Goal: Task Accomplishment & Management: Manage account settings

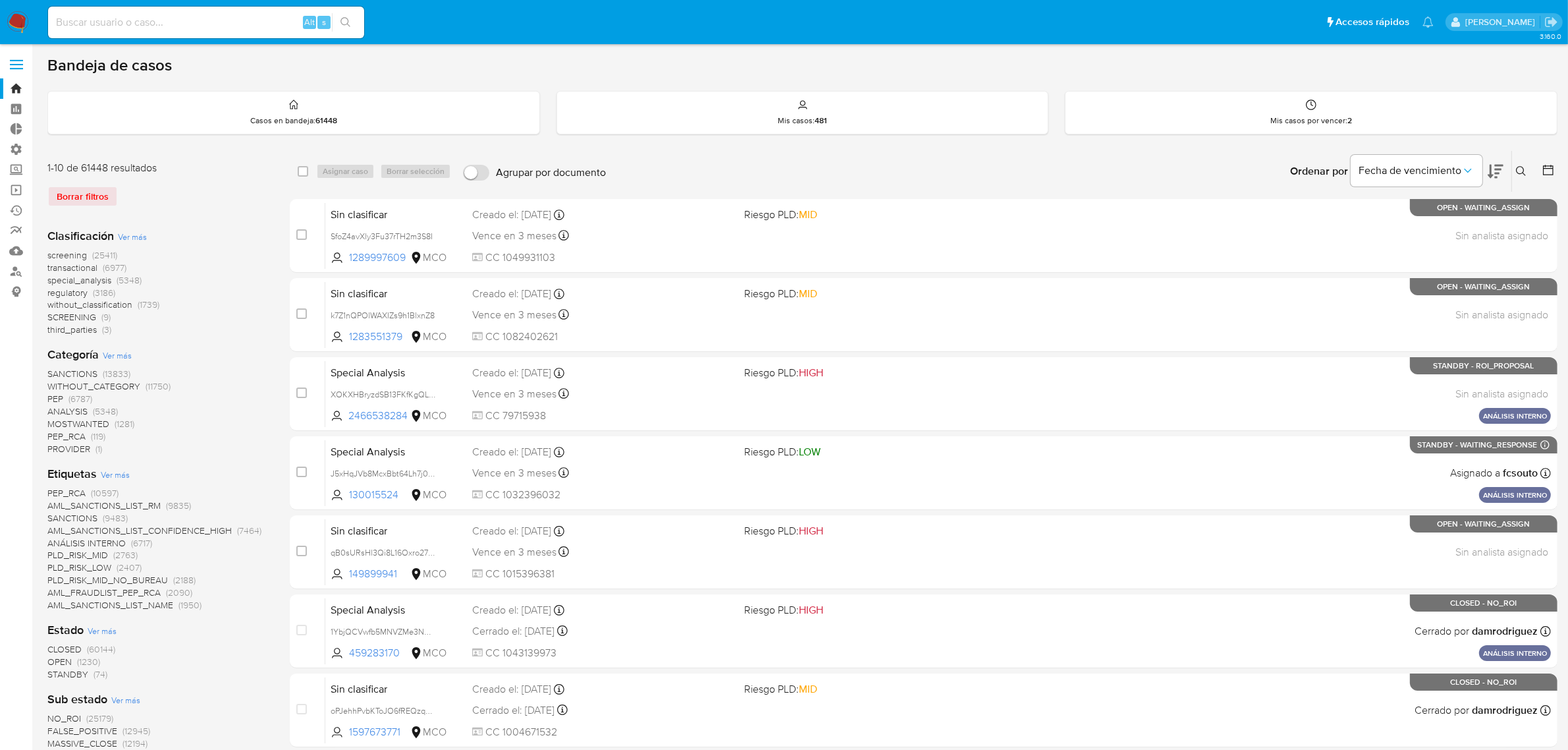
click at [24, 21] on img at bounding box center [18, 22] width 23 height 23
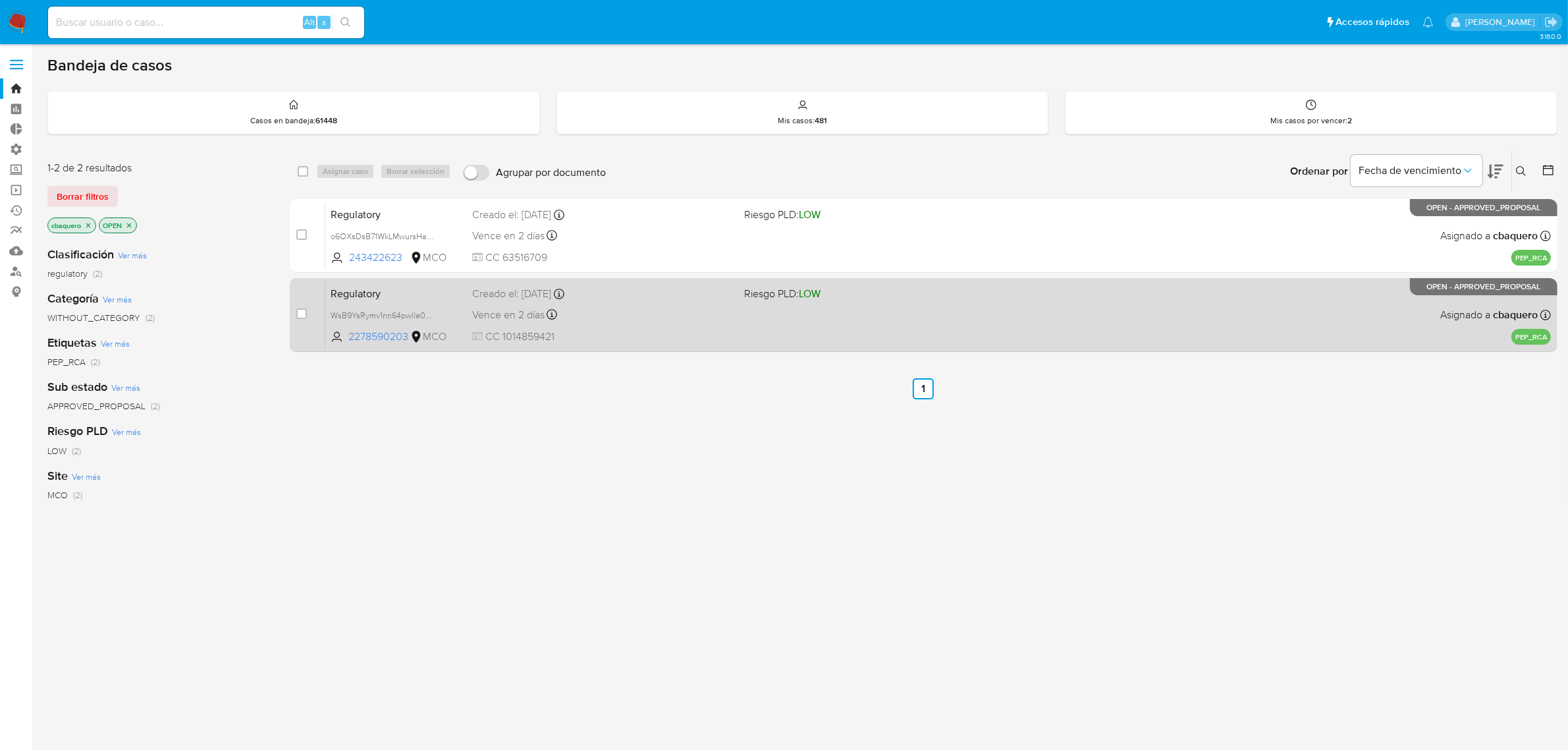
click at [636, 339] on span "CC 1014859421" at bounding box center [603, 336] width 262 height 14
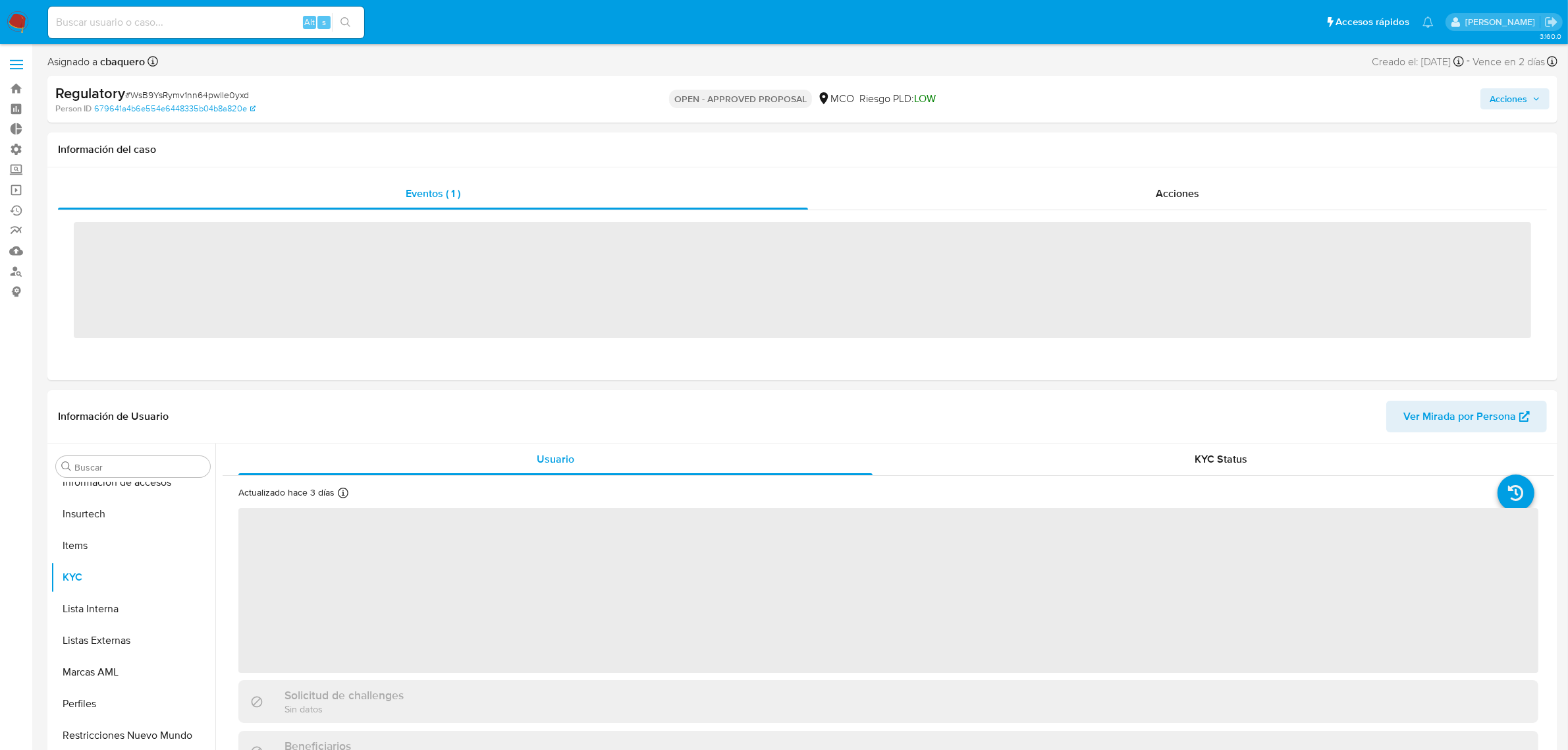
scroll to position [556, 0]
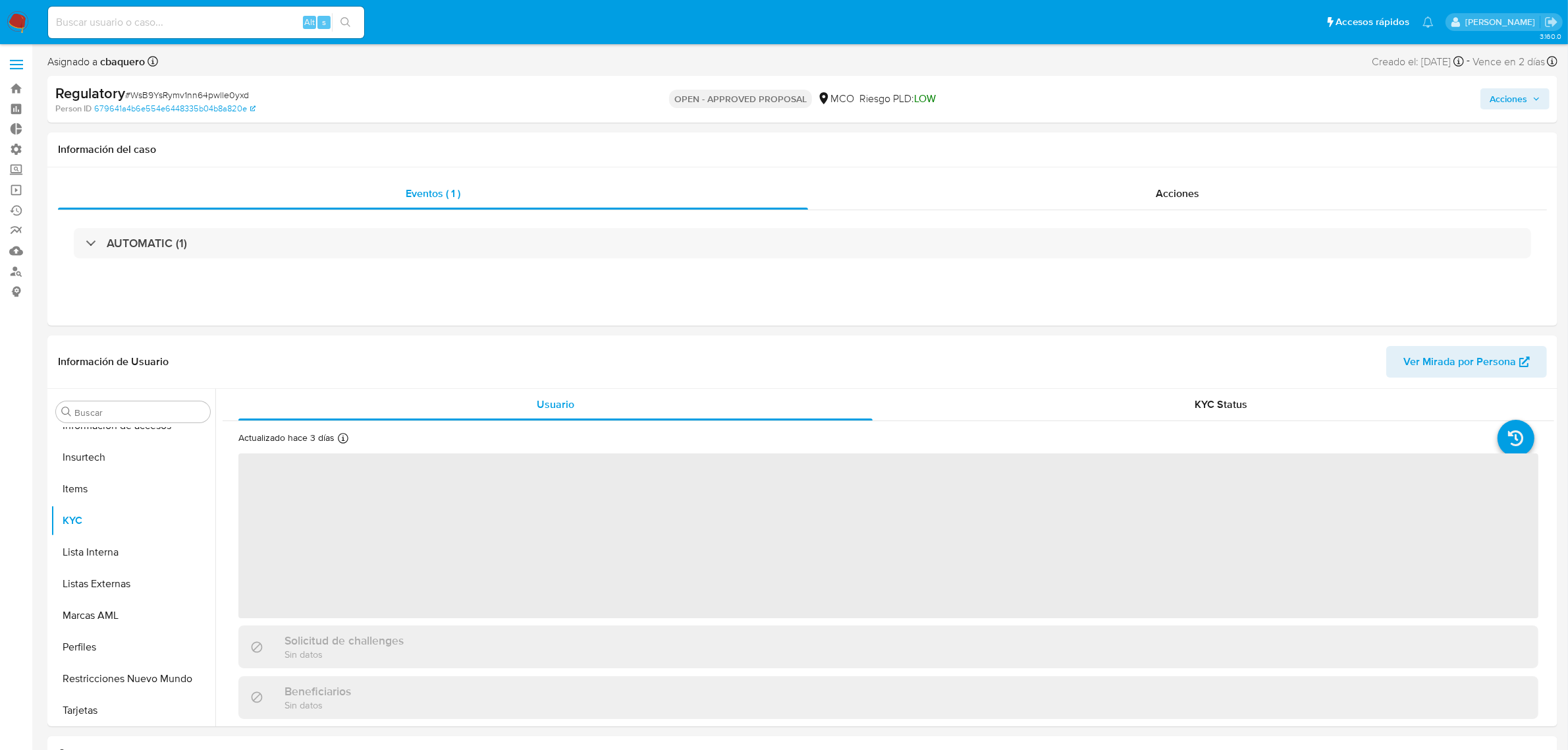
select select "10"
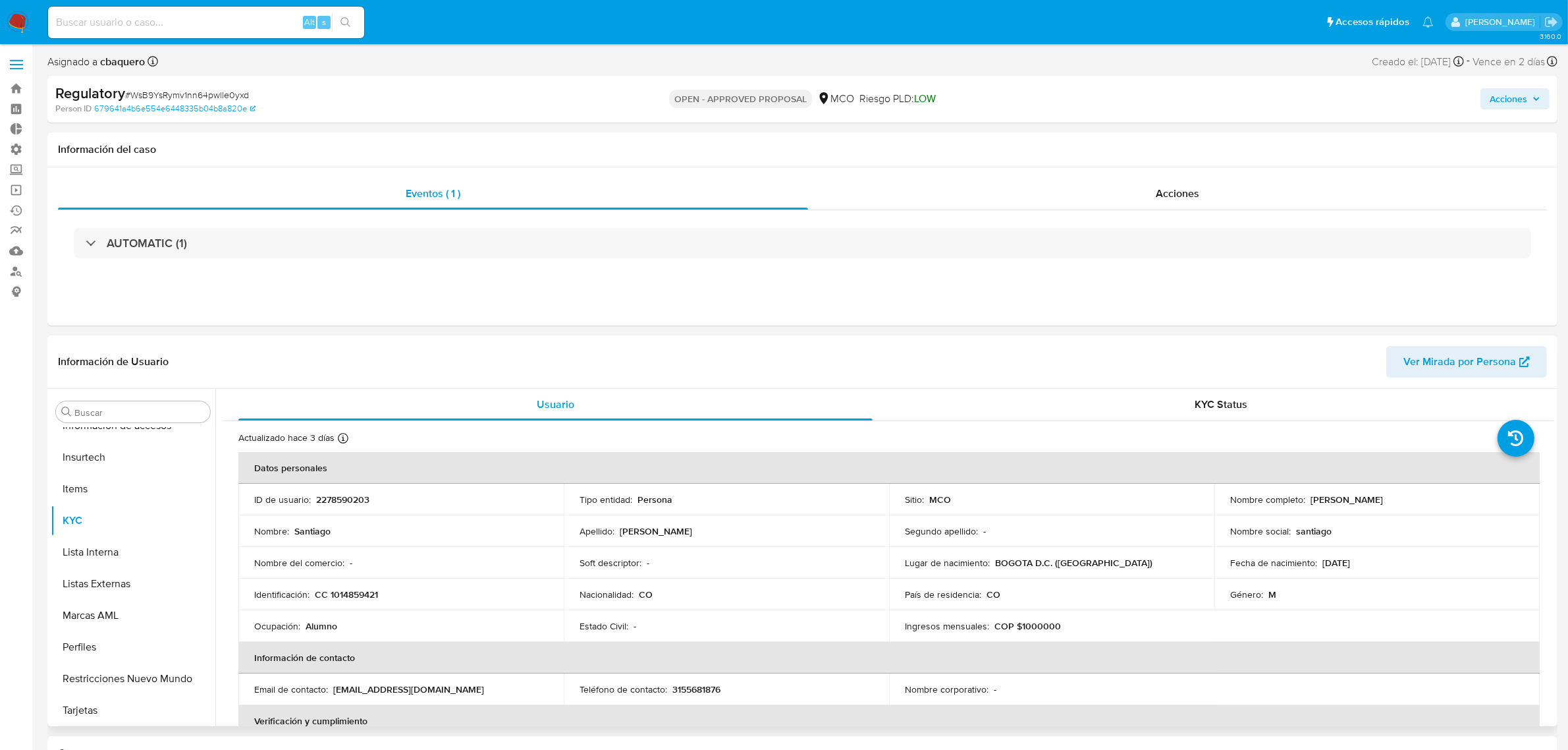
drag, startPoint x: 989, startPoint y: 432, endPoint x: 979, endPoint y: 432, distance: 10.0
click at [989, 432] on div "Actualizado hace 3 días Creado: 20/02/2025 13:08:44 Actualizado: 19/09/2025 07:…" at bounding box center [872, 440] width 1267 height 17
click at [113, 541] on button "Lista Interna" at bounding box center [127, 552] width 154 height 31
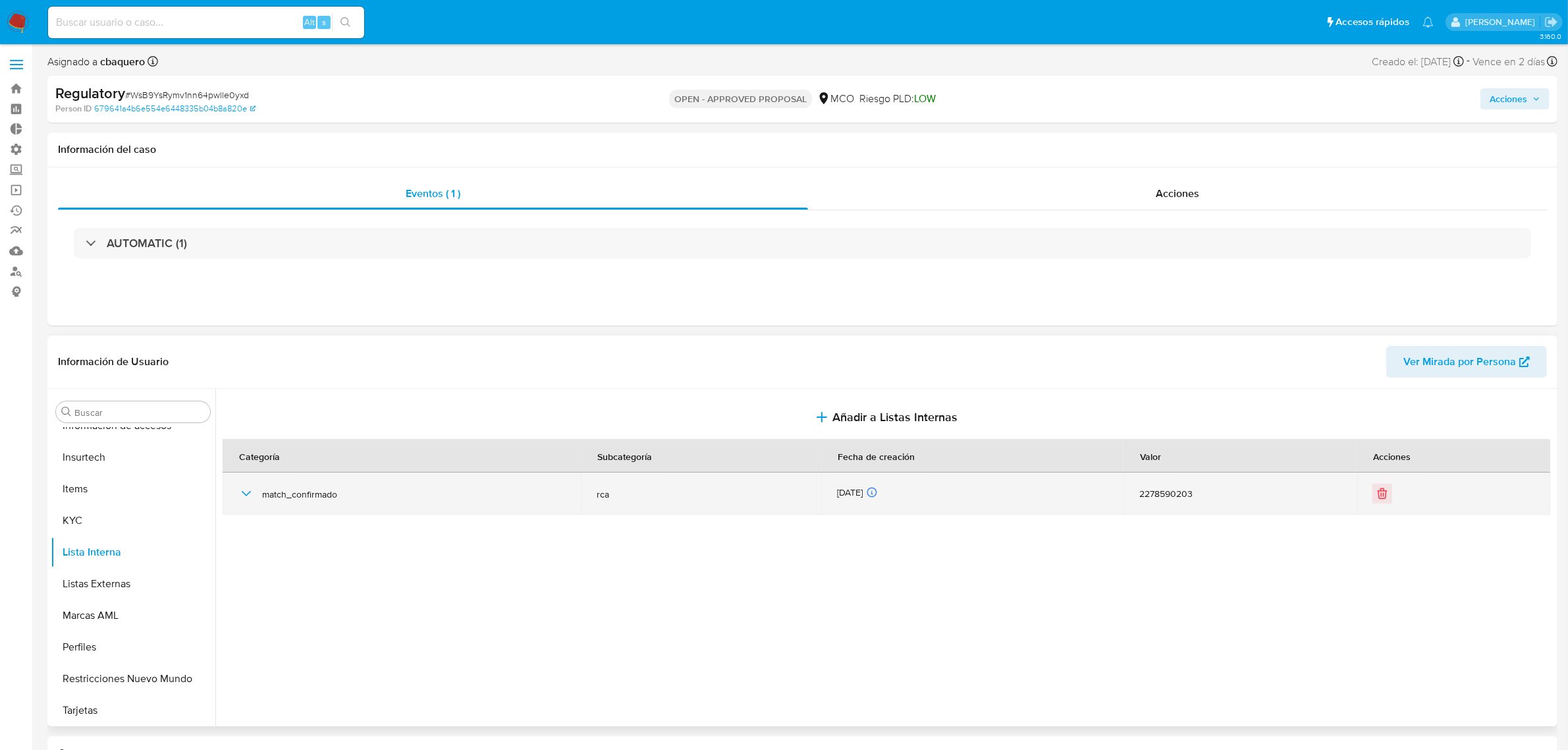
click at [250, 491] on icon "button" at bounding box center [246, 493] width 16 height 16
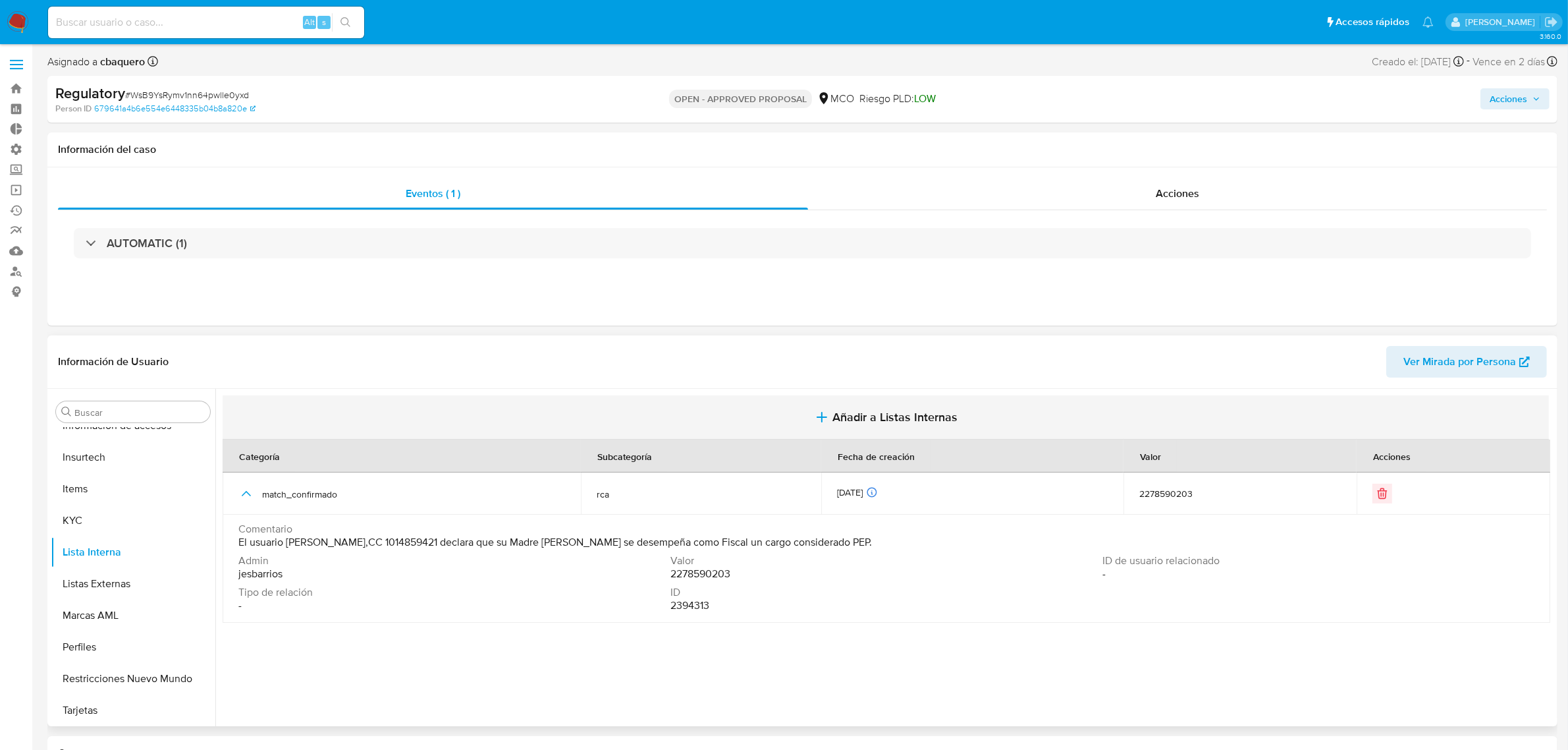
click at [913, 424] on span "Añadir a Listas Internas" at bounding box center [895, 417] width 125 height 14
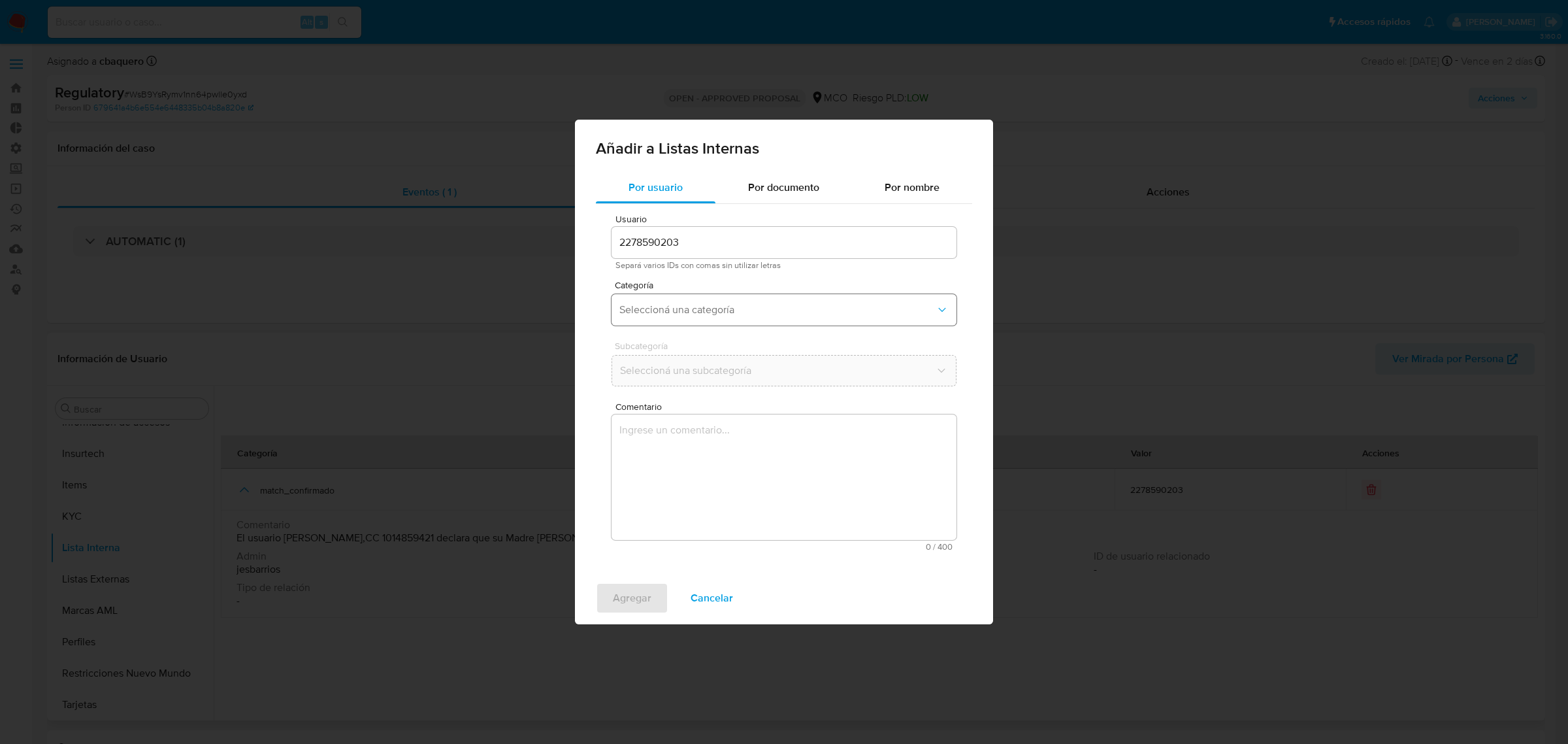
click at [667, 311] on span "Seleccioná una categoría" at bounding box center [778, 310] width 316 height 13
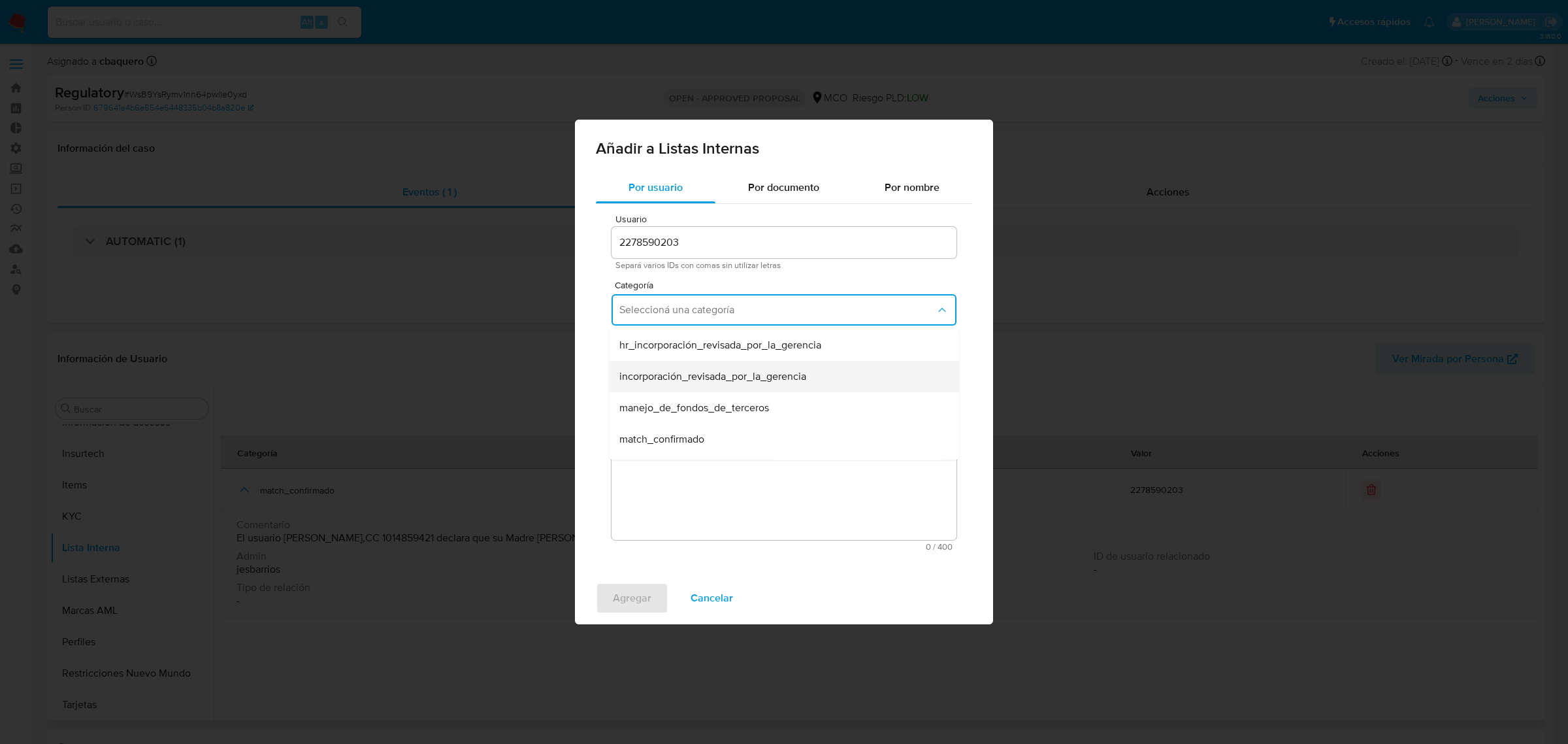
click at [684, 379] on span "incorporación_revisada_por_la_gerencia" at bounding box center [713, 376] width 187 height 13
click at [684, 364] on span "Seleccioná una subcategoría" at bounding box center [778, 370] width 316 height 13
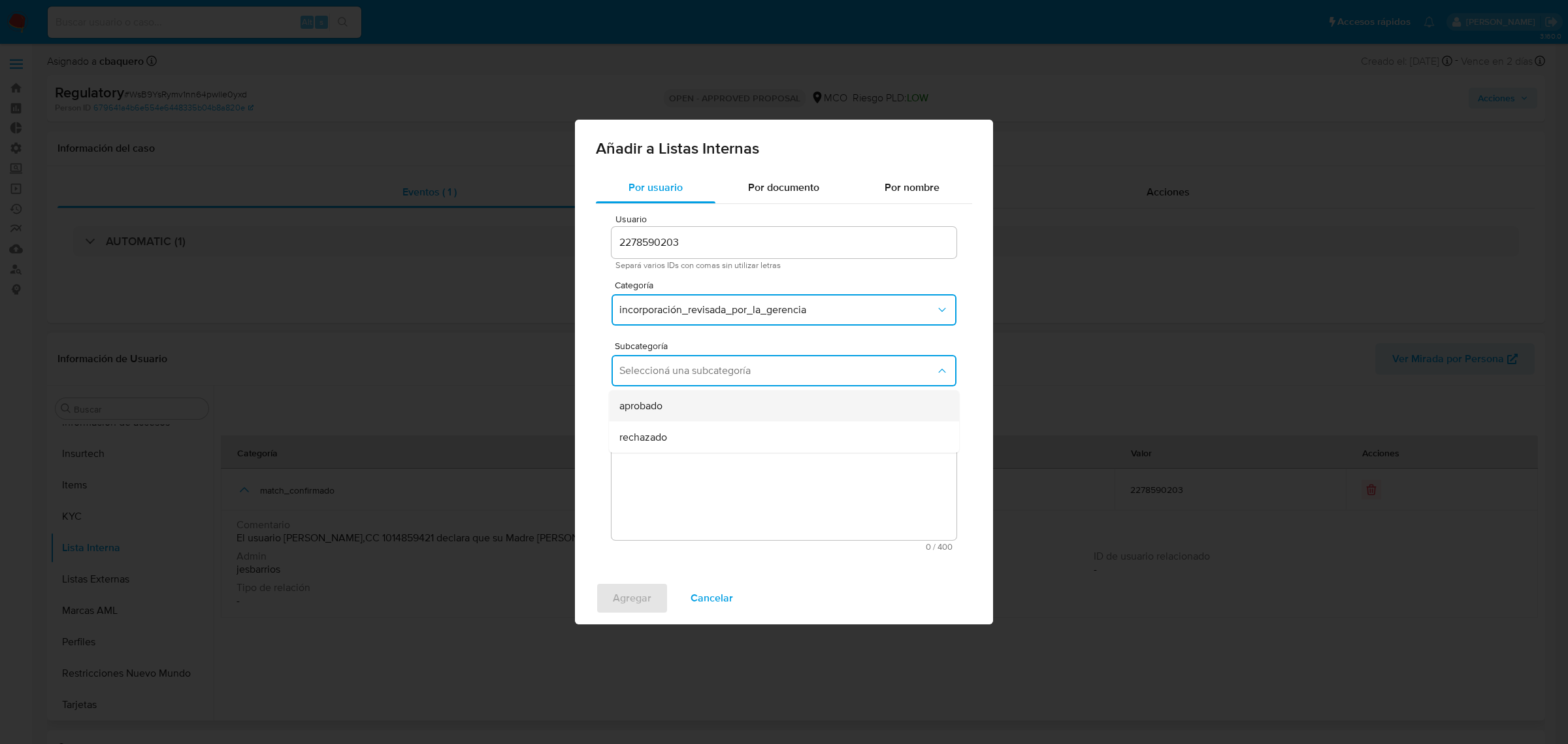
click at [658, 399] on span "aprobado" at bounding box center [641, 405] width 43 height 13
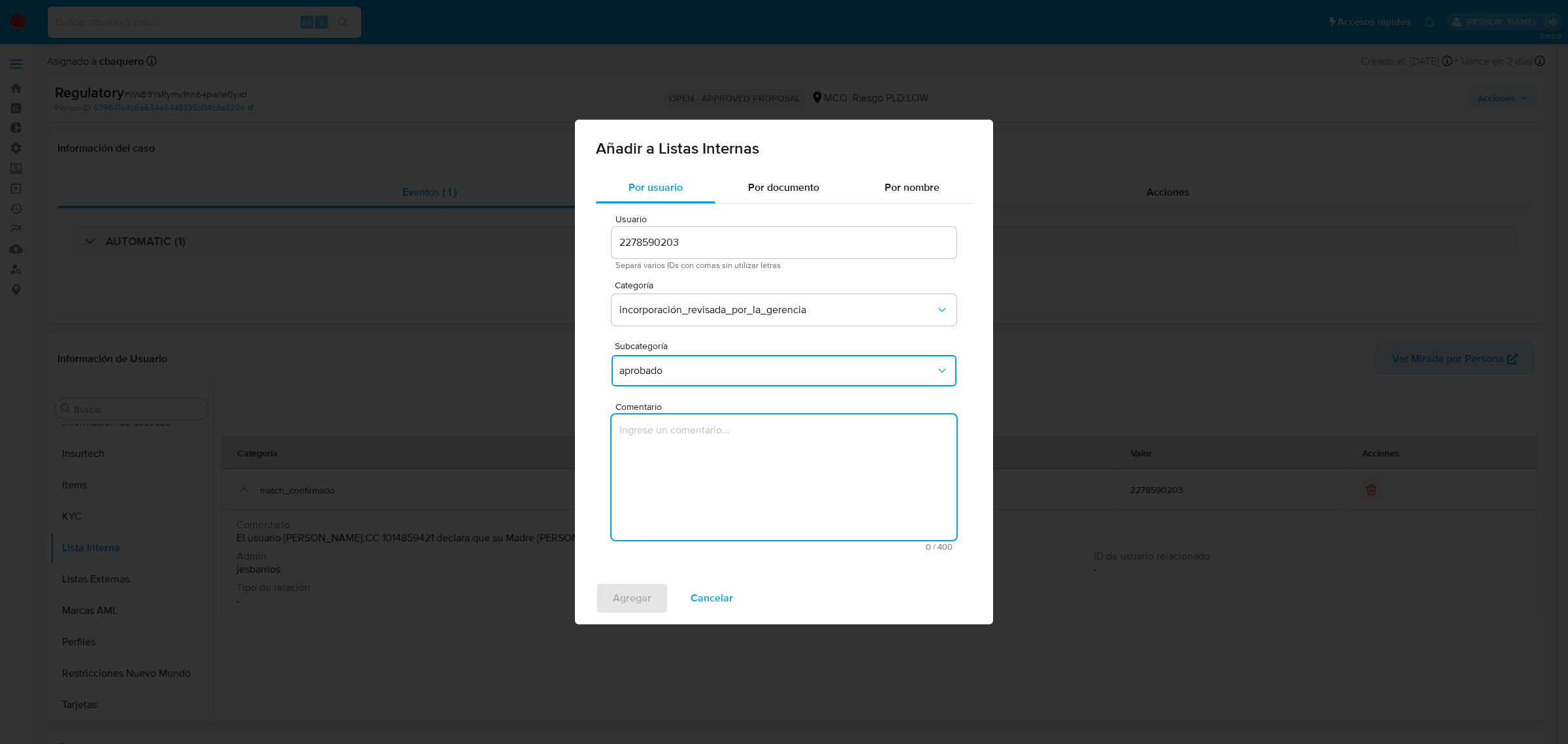
click at [730, 474] on textarea "Comentario" at bounding box center [784, 477] width 345 height 126
type textarea "Se aprueba vinculación de PEP al no encontrar evidencia de noticias negativas"
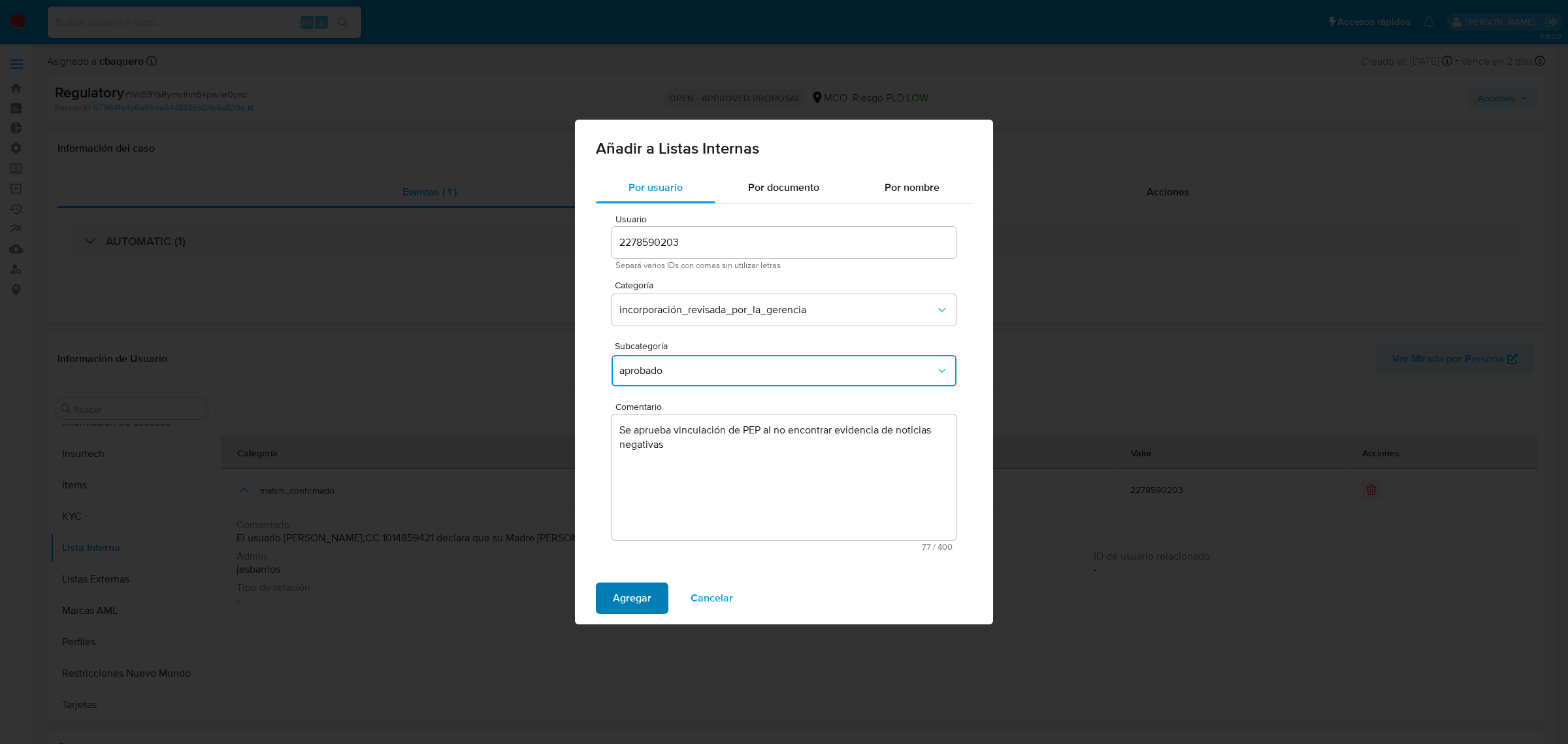
click at [629, 596] on span "Agregar" at bounding box center [632, 598] width 39 height 29
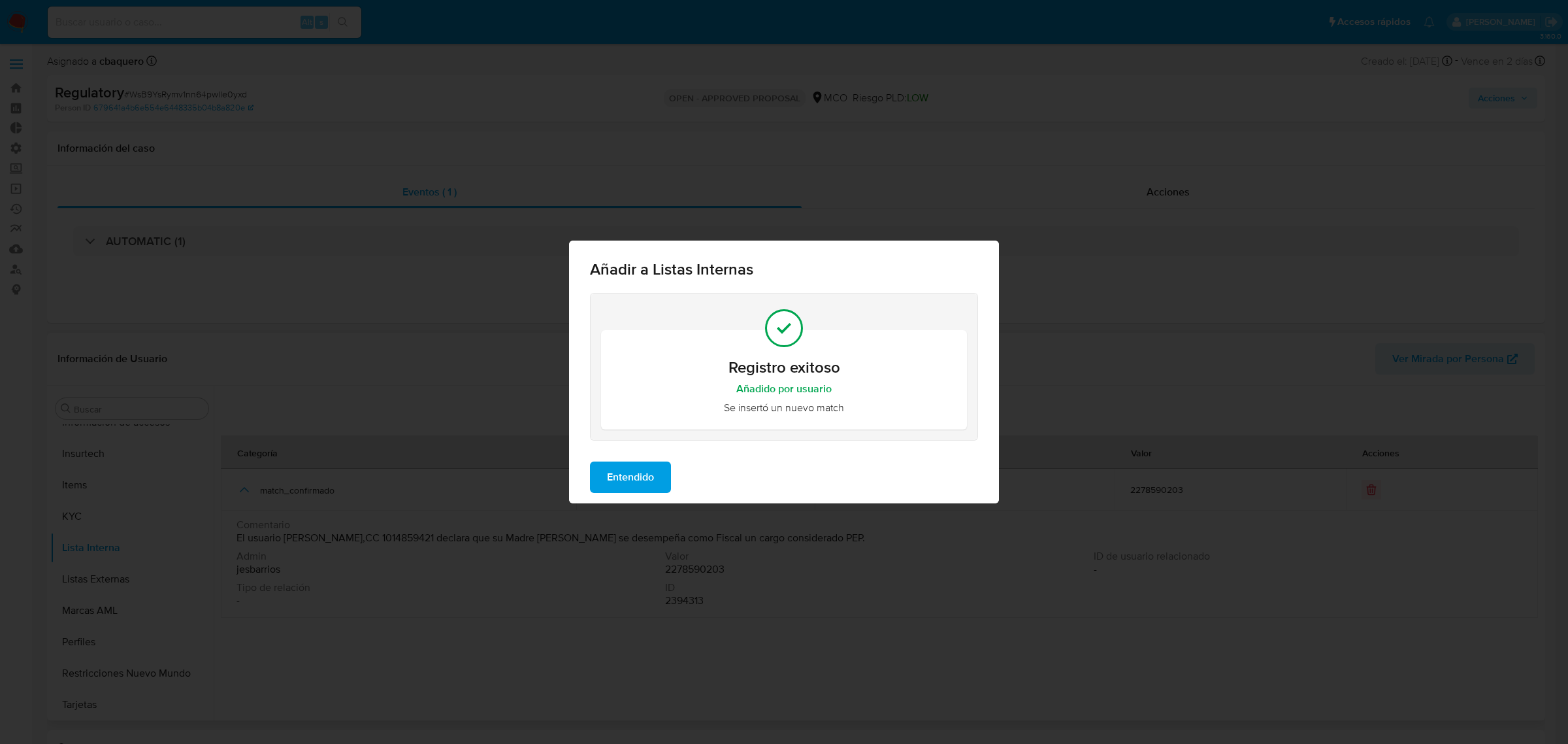
click at [645, 467] on span "Entendido" at bounding box center [630, 477] width 47 height 29
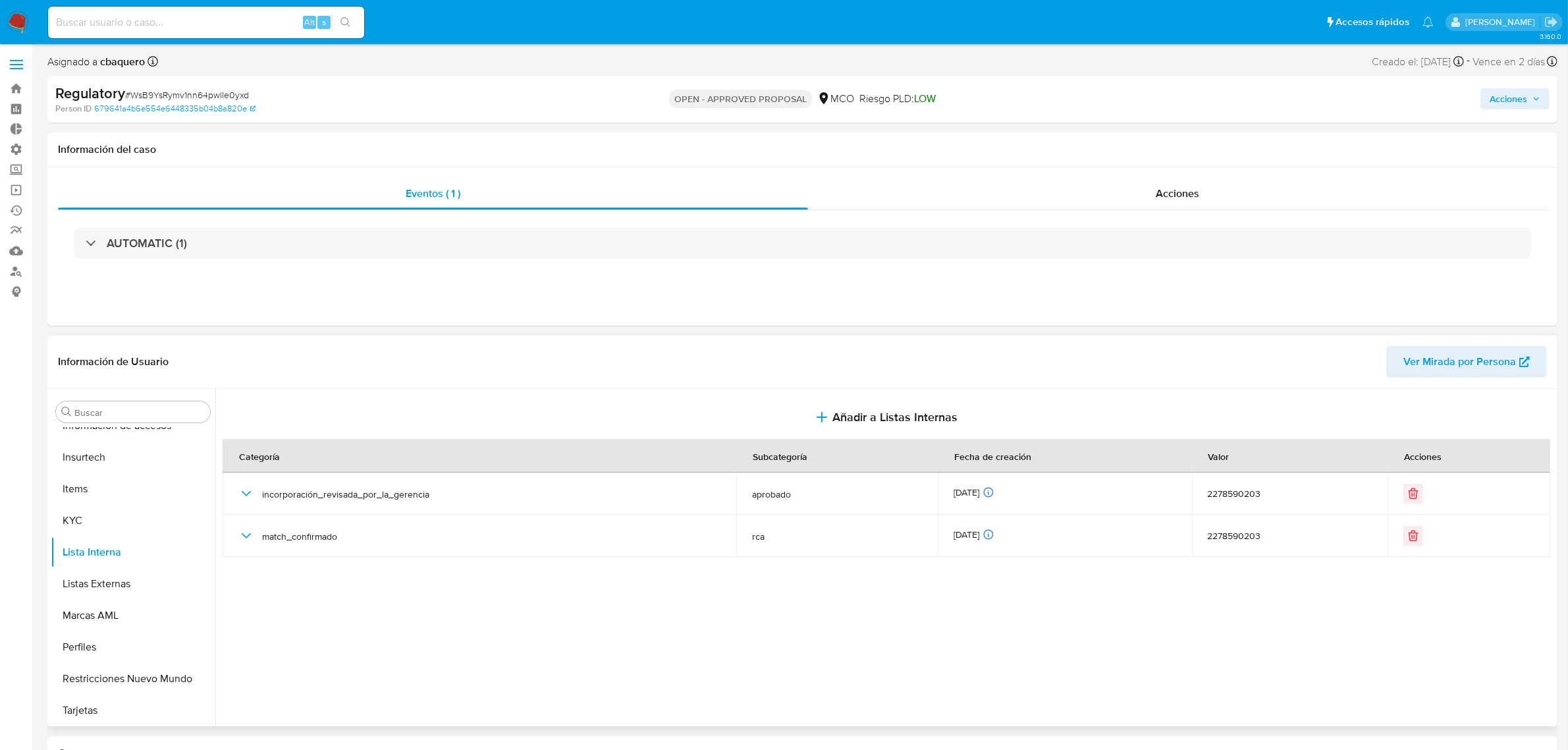
click at [1507, 106] on span "Acciones" at bounding box center [1508, 99] width 38 height 21
click at [1135, 153] on div "Resolución del caso Alt r" at bounding box center [1157, 141] width 126 height 34
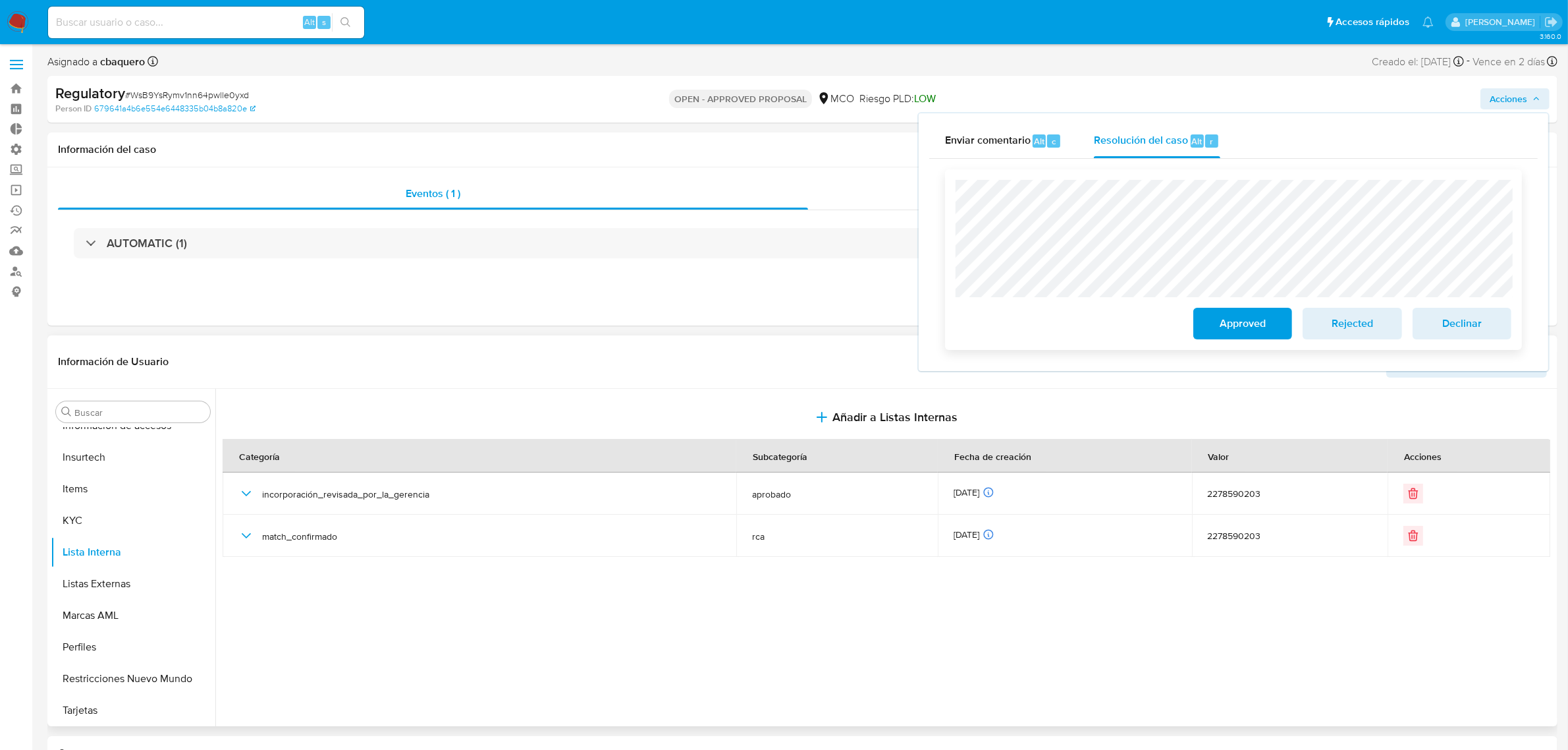
click at [1246, 336] on span "Approved" at bounding box center [1242, 323] width 64 height 29
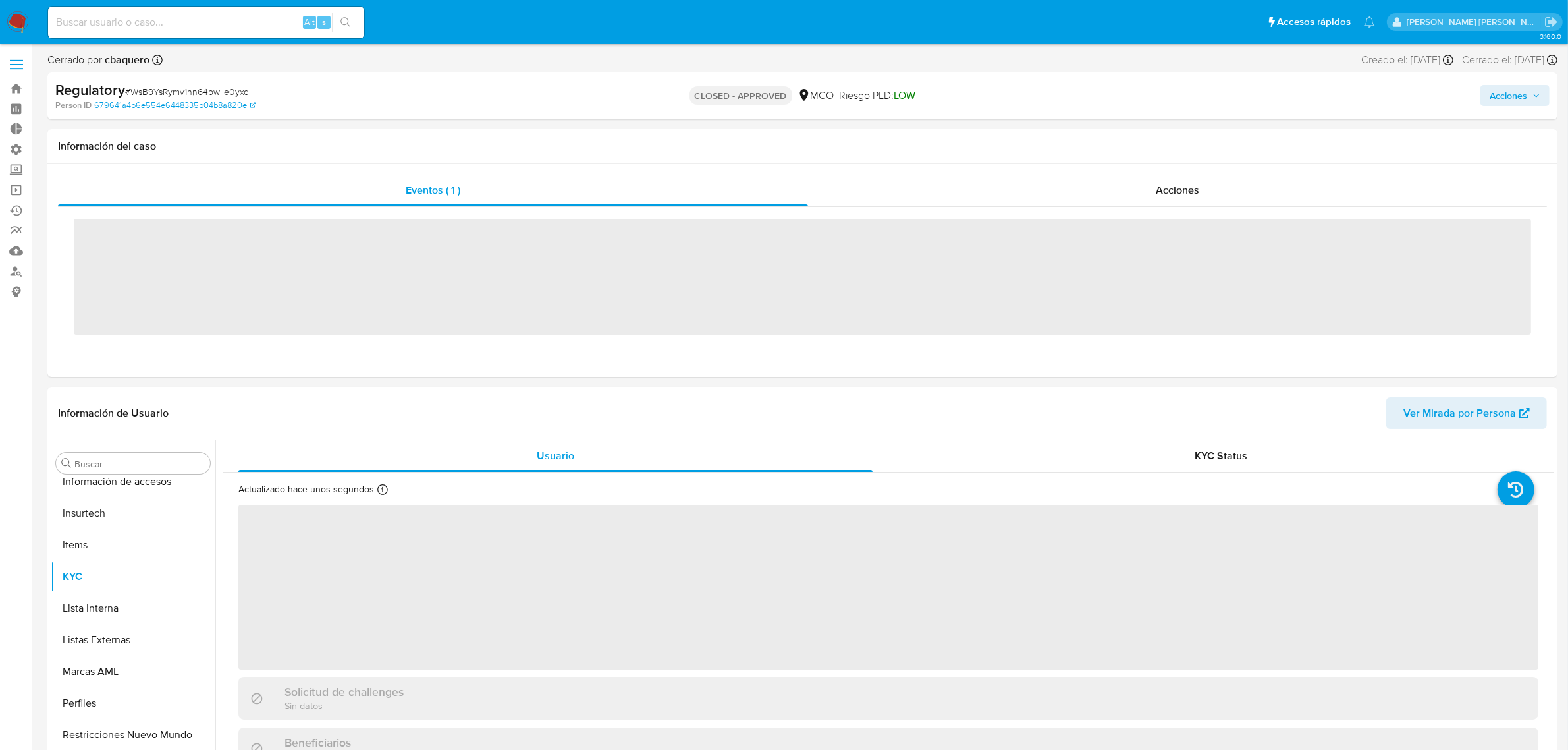
scroll to position [556, 0]
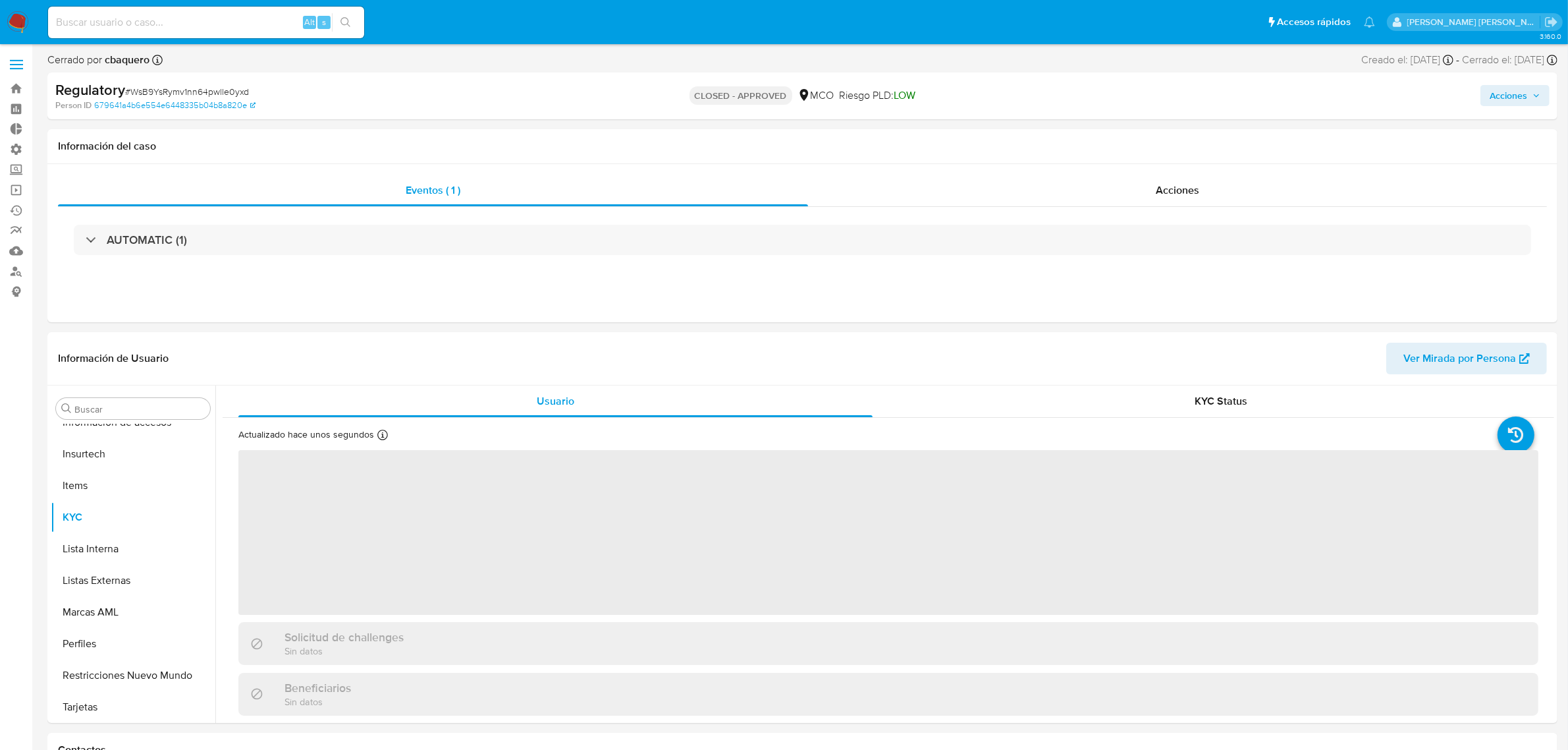
click at [16, 15] on img at bounding box center [18, 22] width 23 height 23
select select "10"
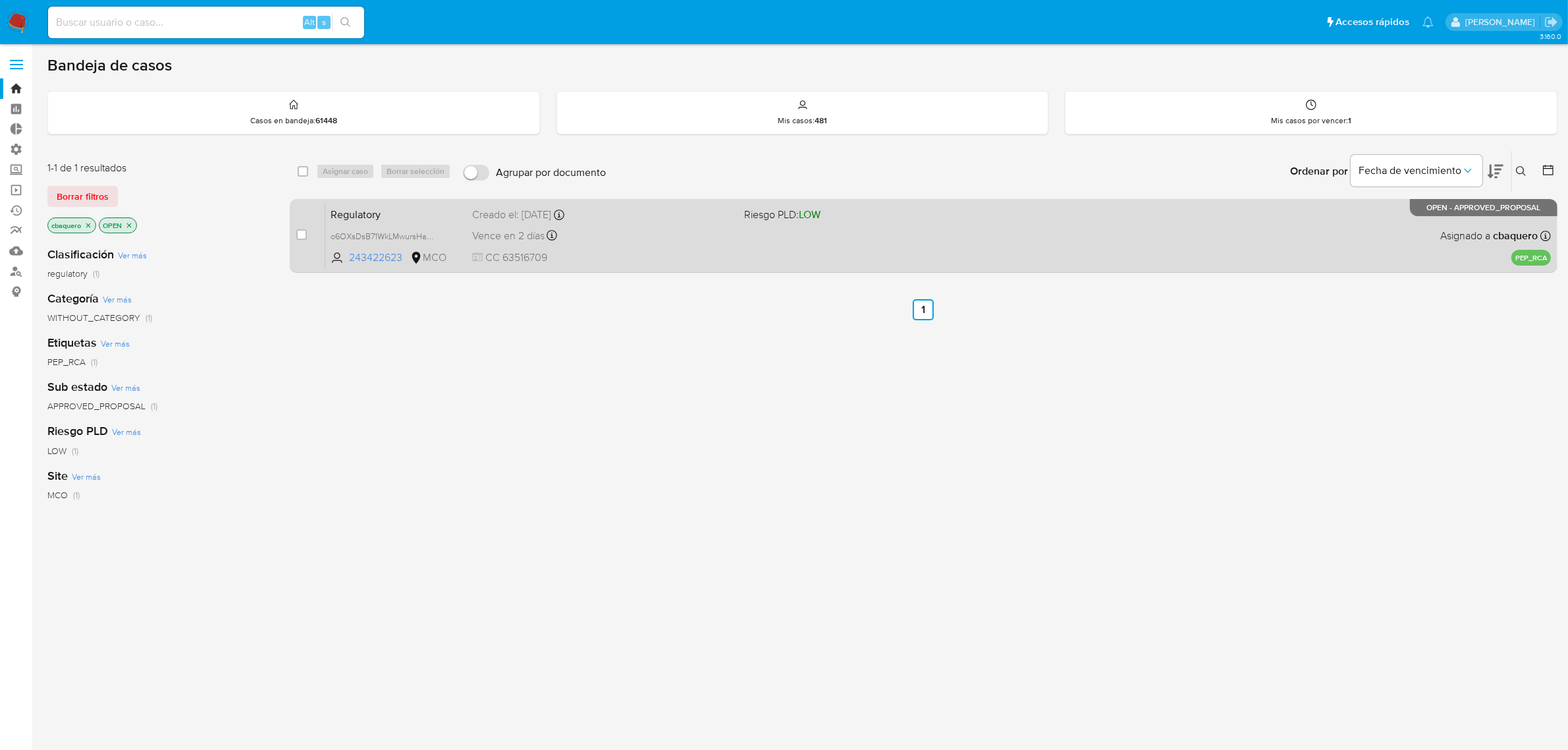
click at [663, 260] on span "CC 63516709" at bounding box center [603, 257] width 262 height 14
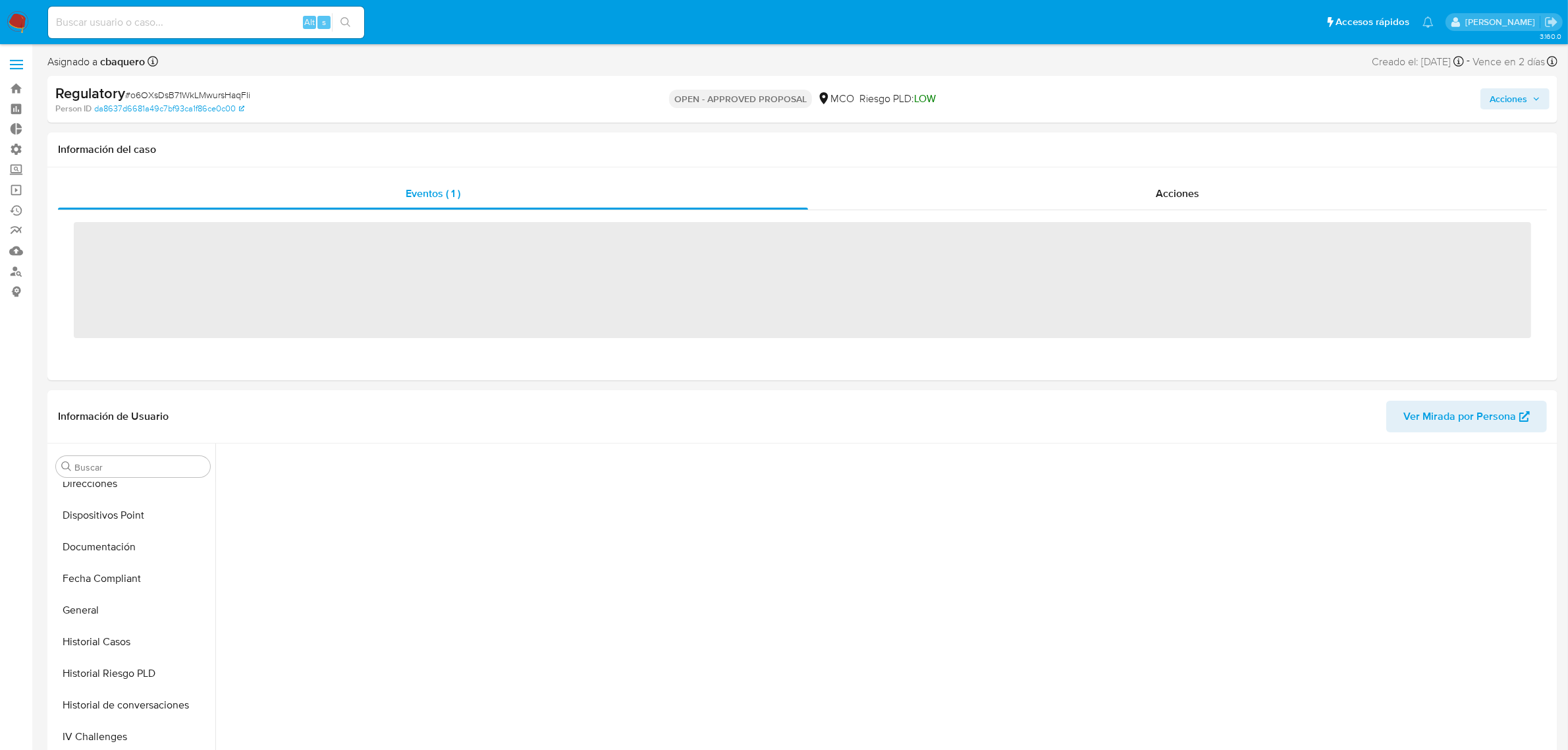
scroll to position [547, 0]
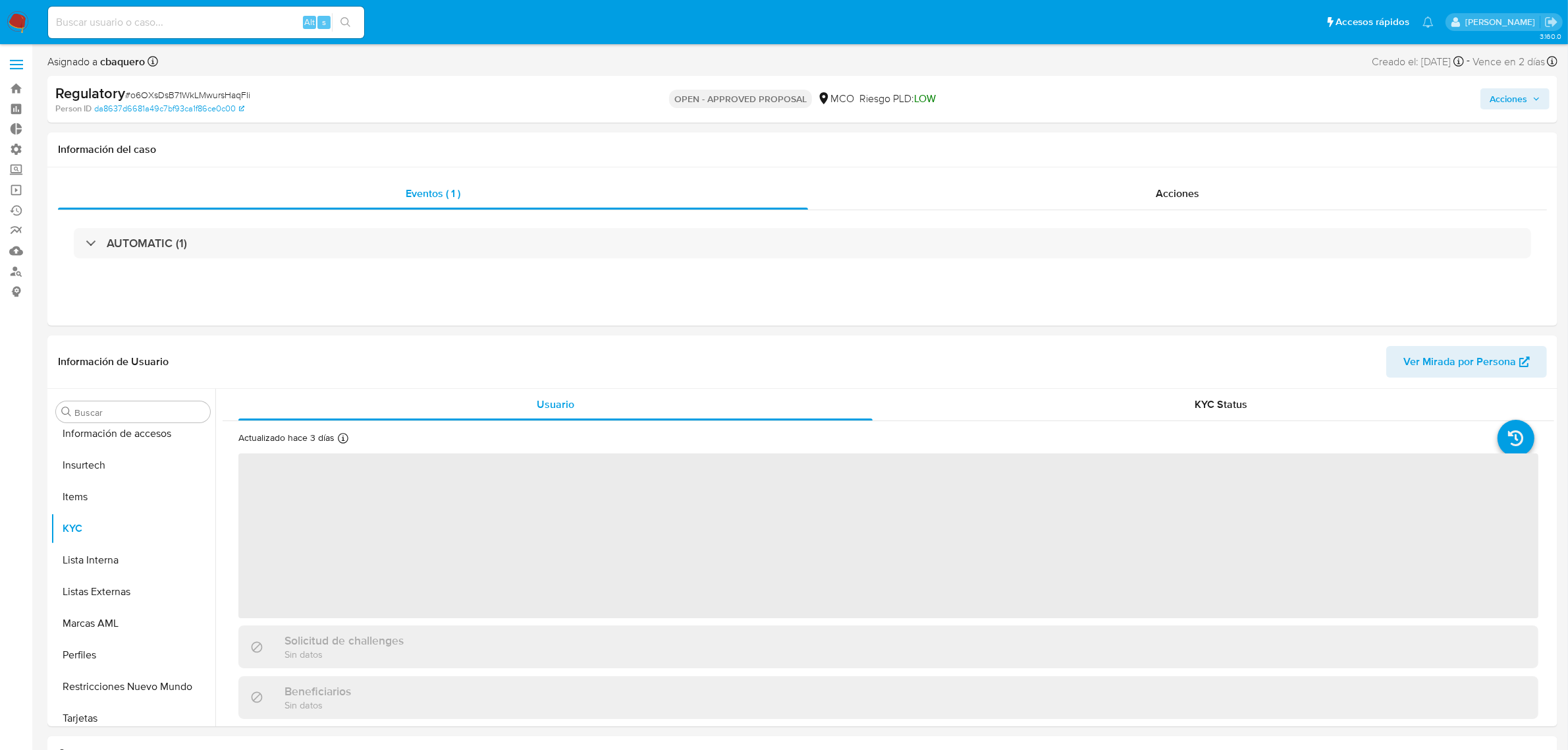
select select "10"
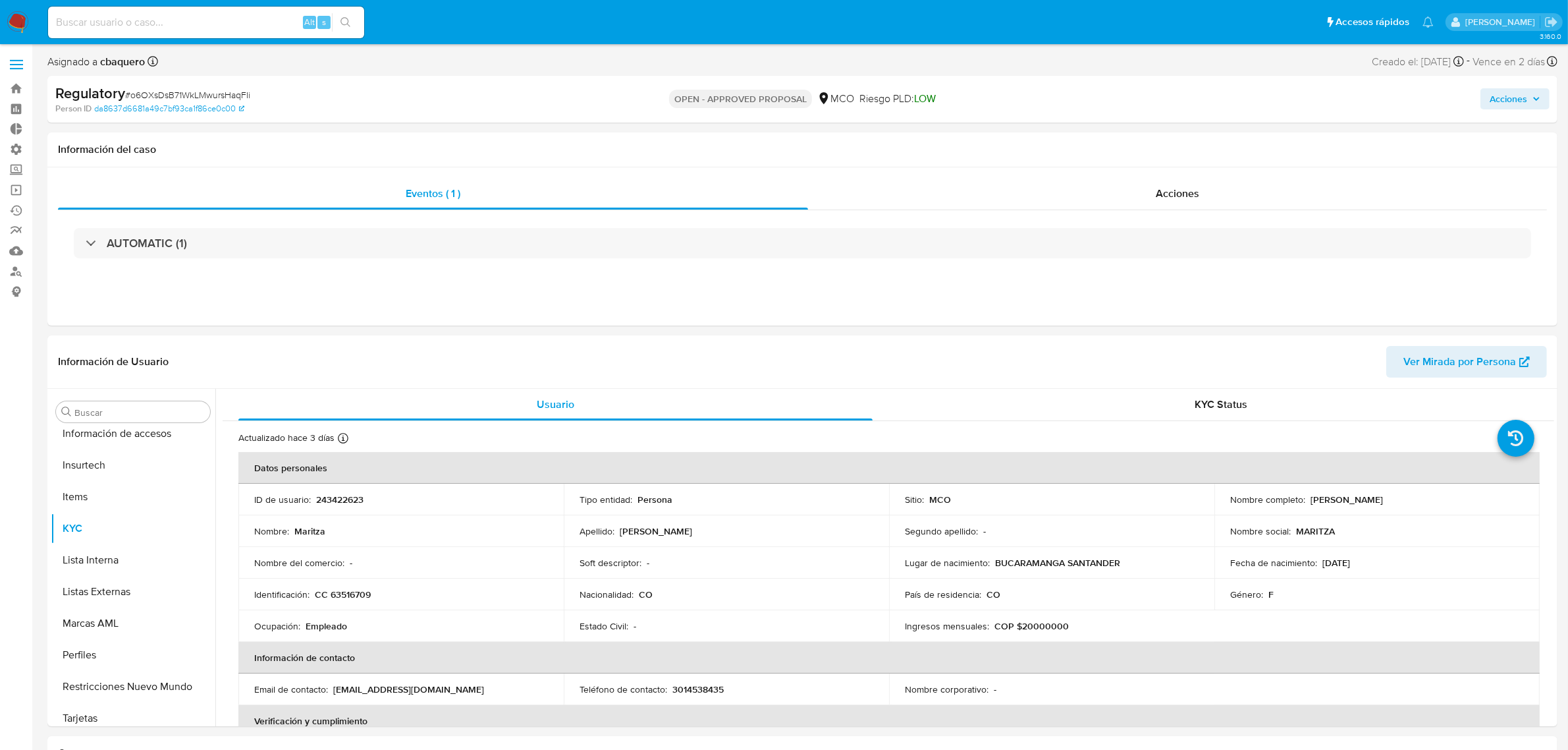
scroll to position [556, 0]
click at [83, 554] on button "Lista Interna" at bounding box center [127, 552] width 154 height 31
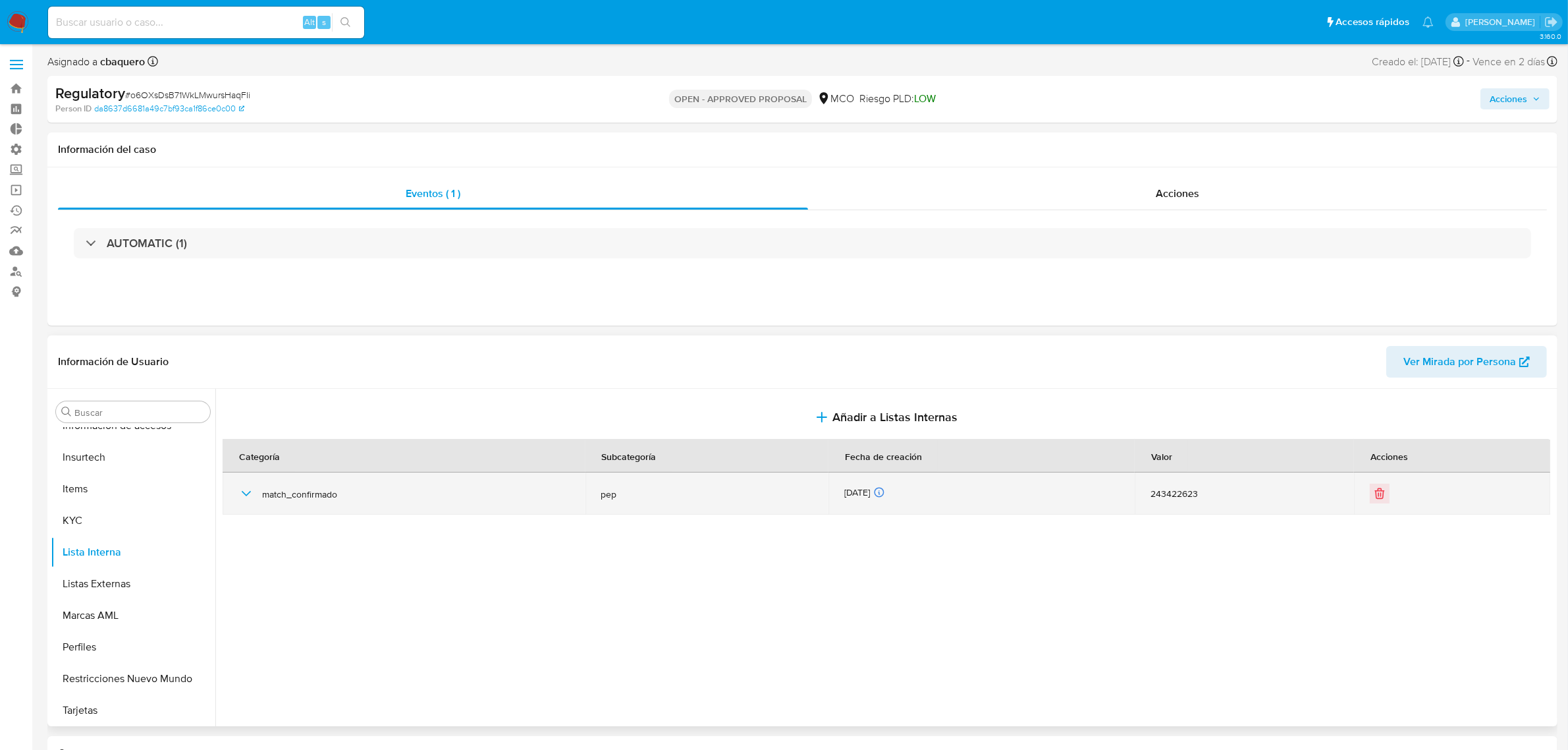
click at [238, 494] on icon "button" at bounding box center [246, 493] width 16 height 16
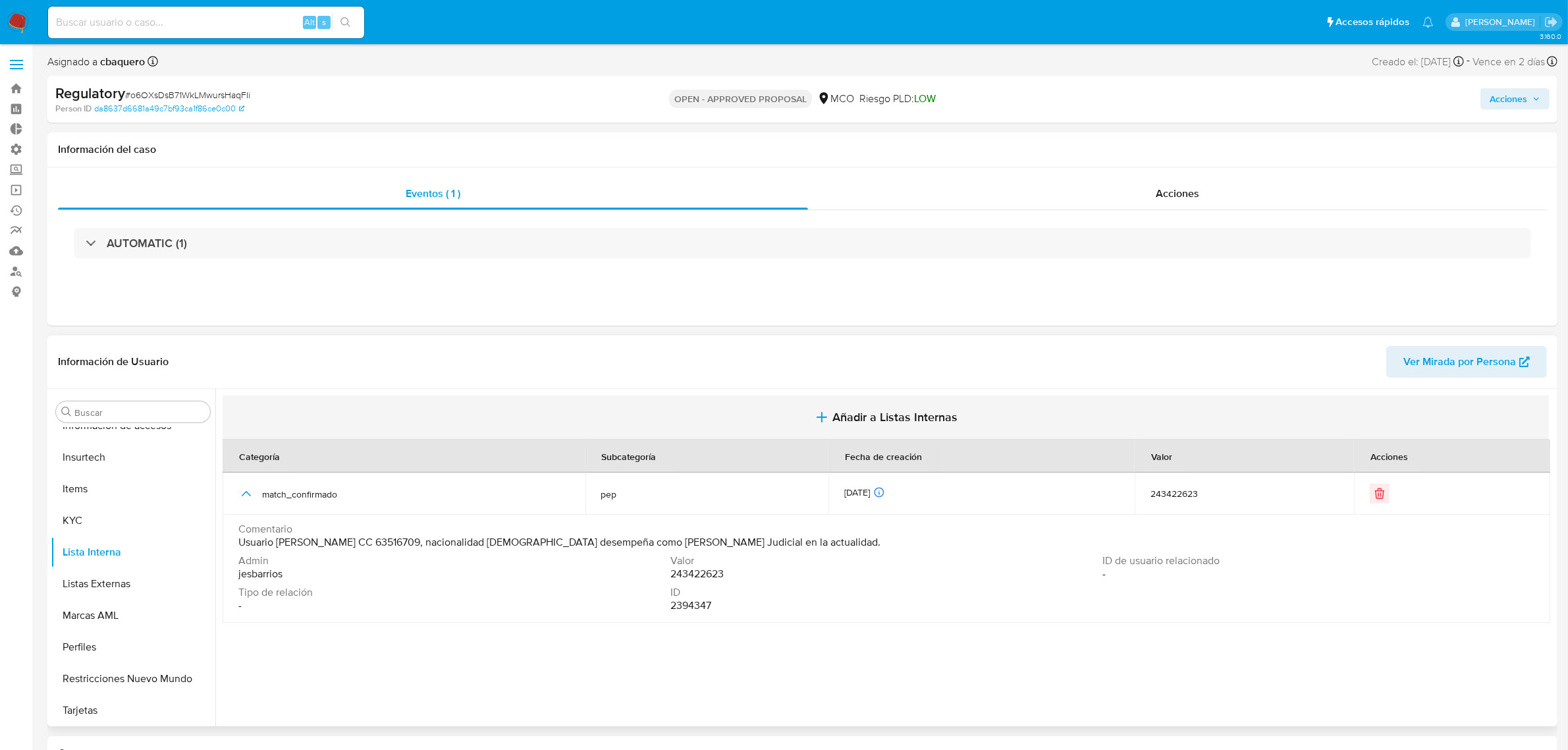
drag, startPoint x: 808, startPoint y: 432, endPoint x: 820, endPoint y: 428, distance: 12.6
click at [820, 428] on button "Añadir a Listas Internas" at bounding box center [885, 417] width 1327 height 44
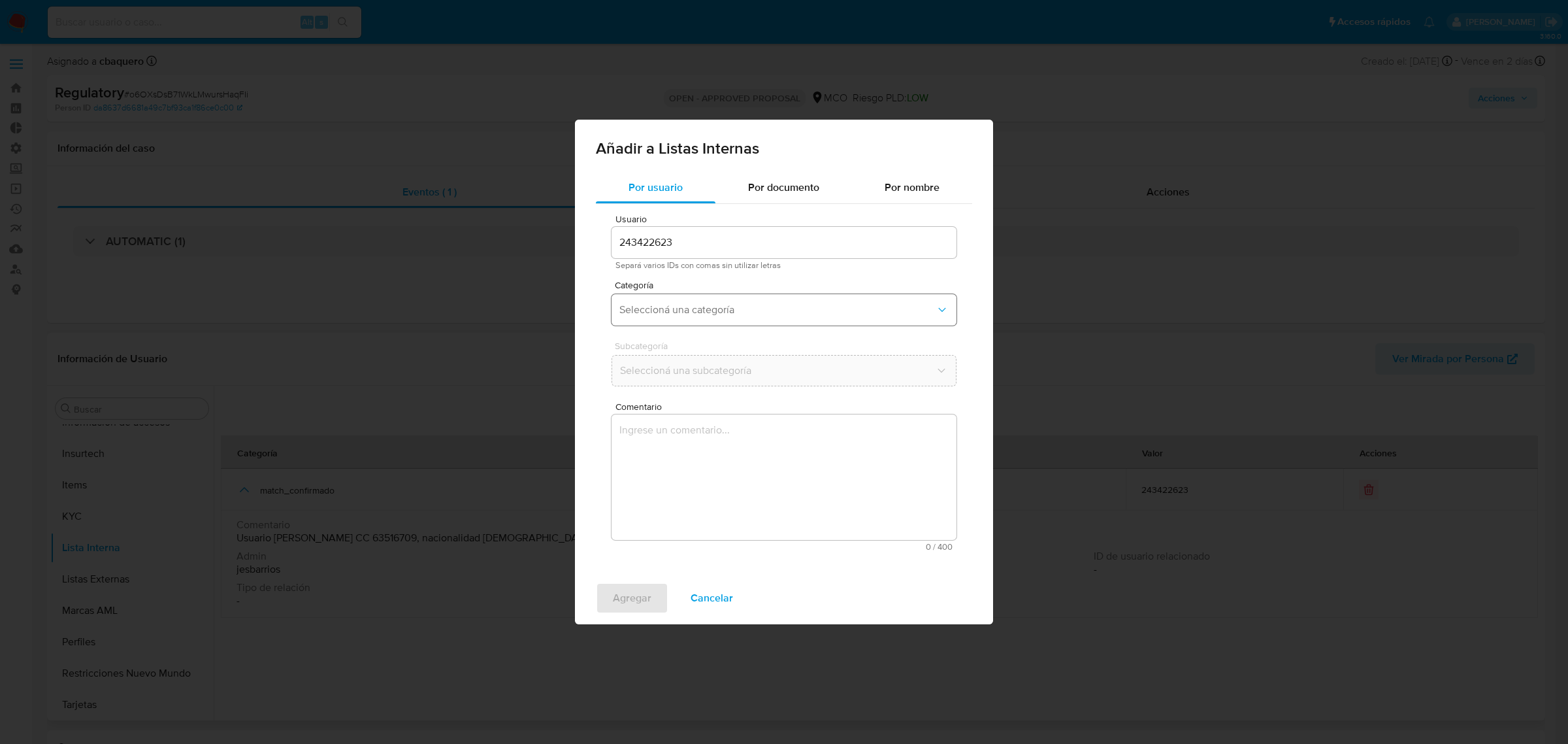
click at [717, 319] on button "Seleccioná una categoría" at bounding box center [784, 310] width 345 height 31
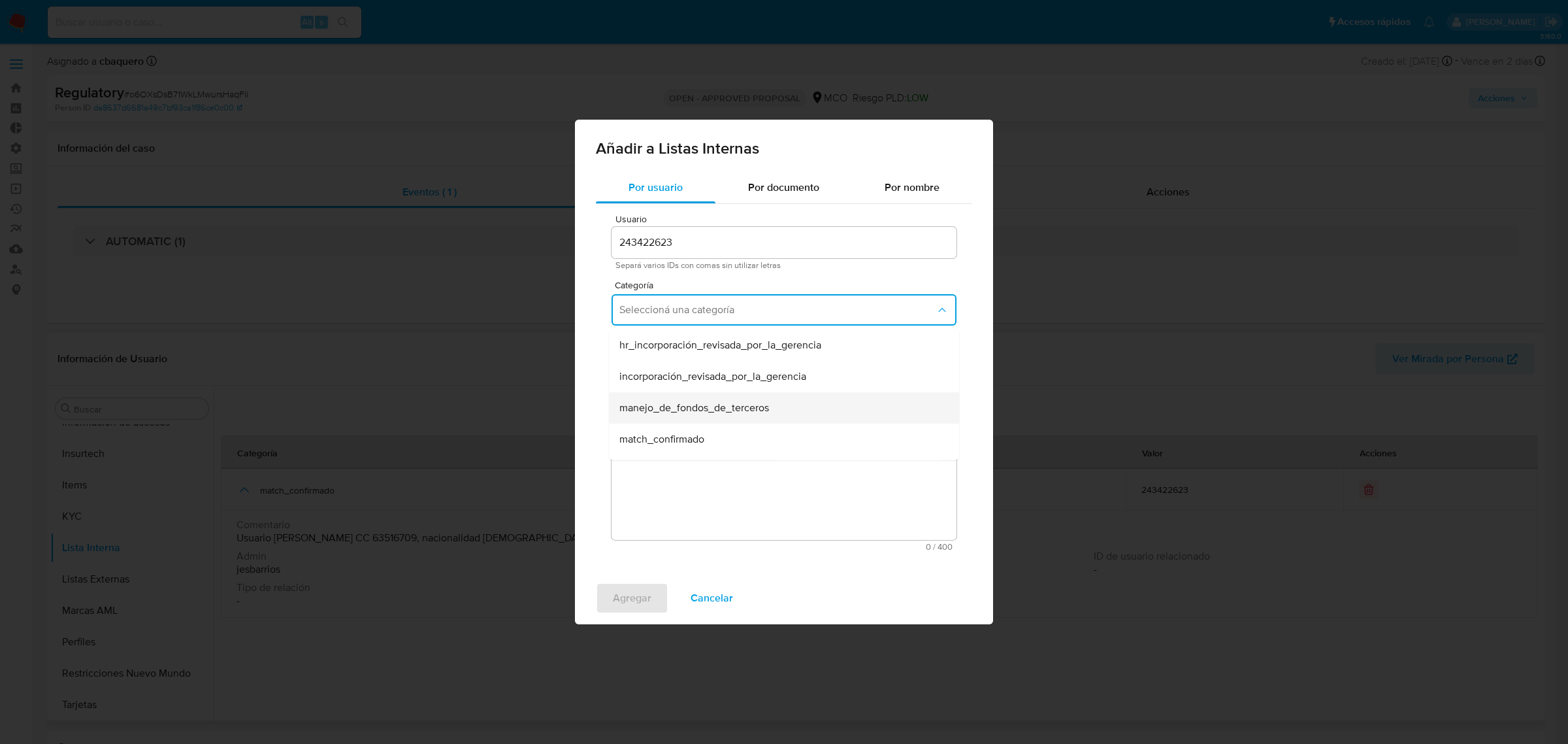
click at [678, 394] on div "manejo_de_fondos_de_terceros" at bounding box center [781, 408] width 322 height 31
click at [654, 314] on span "manejo_de_fondos_de_terceros" at bounding box center [778, 310] width 316 height 13
click at [660, 377] on span "incorporación_revisada_por_la_gerencia" at bounding box center [713, 376] width 187 height 13
click at [667, 386] on div "Subcategoría Seleccioná una subcategoría" at bounding box center [784, 367] width 345 height 50
click at [661, 375] on span "Seleccioná una subcategoría" at bounding box center [778, 370] width 316 height 13
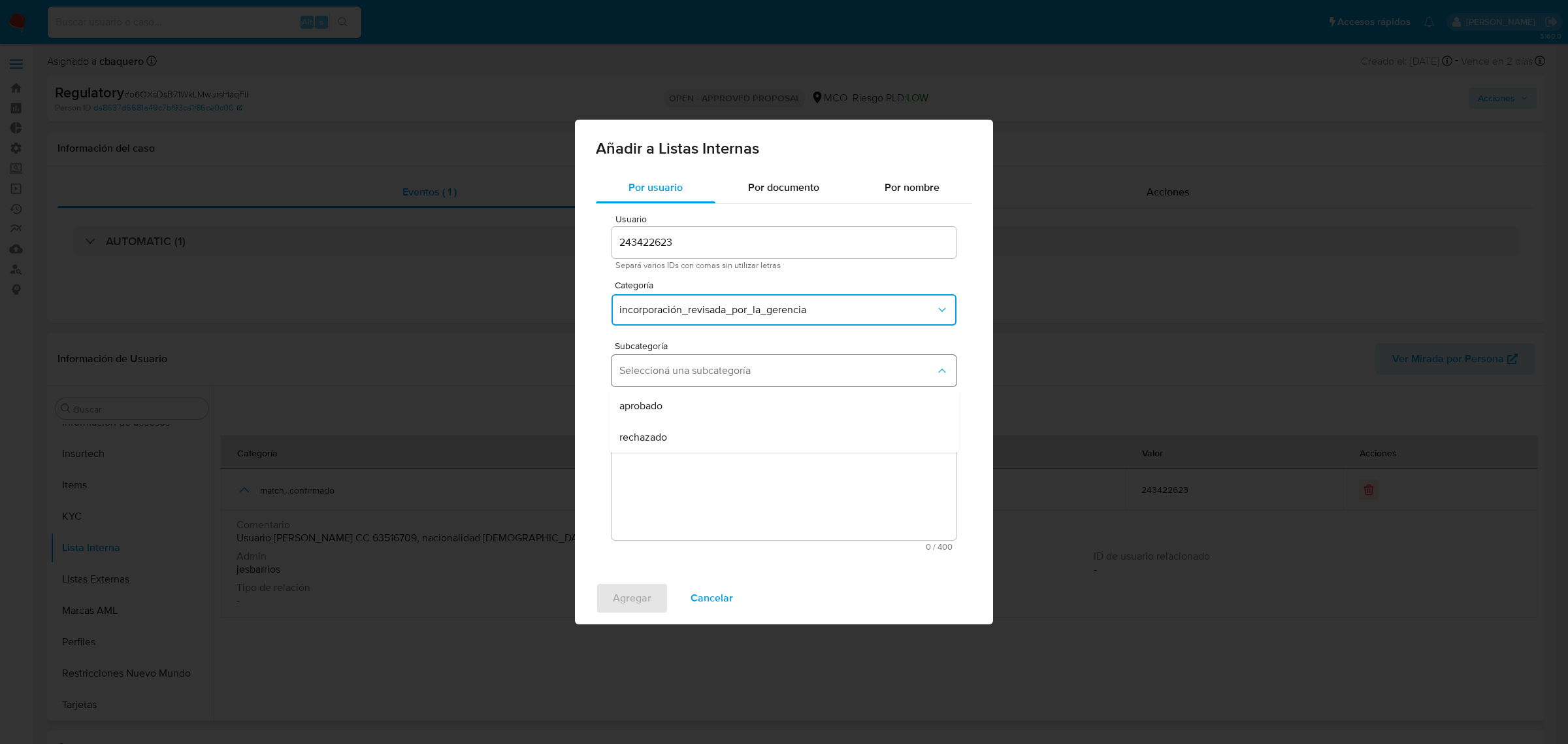
click at [670, 403] on div "aprobado" at bounding box center [781, 406] width 322 height 31
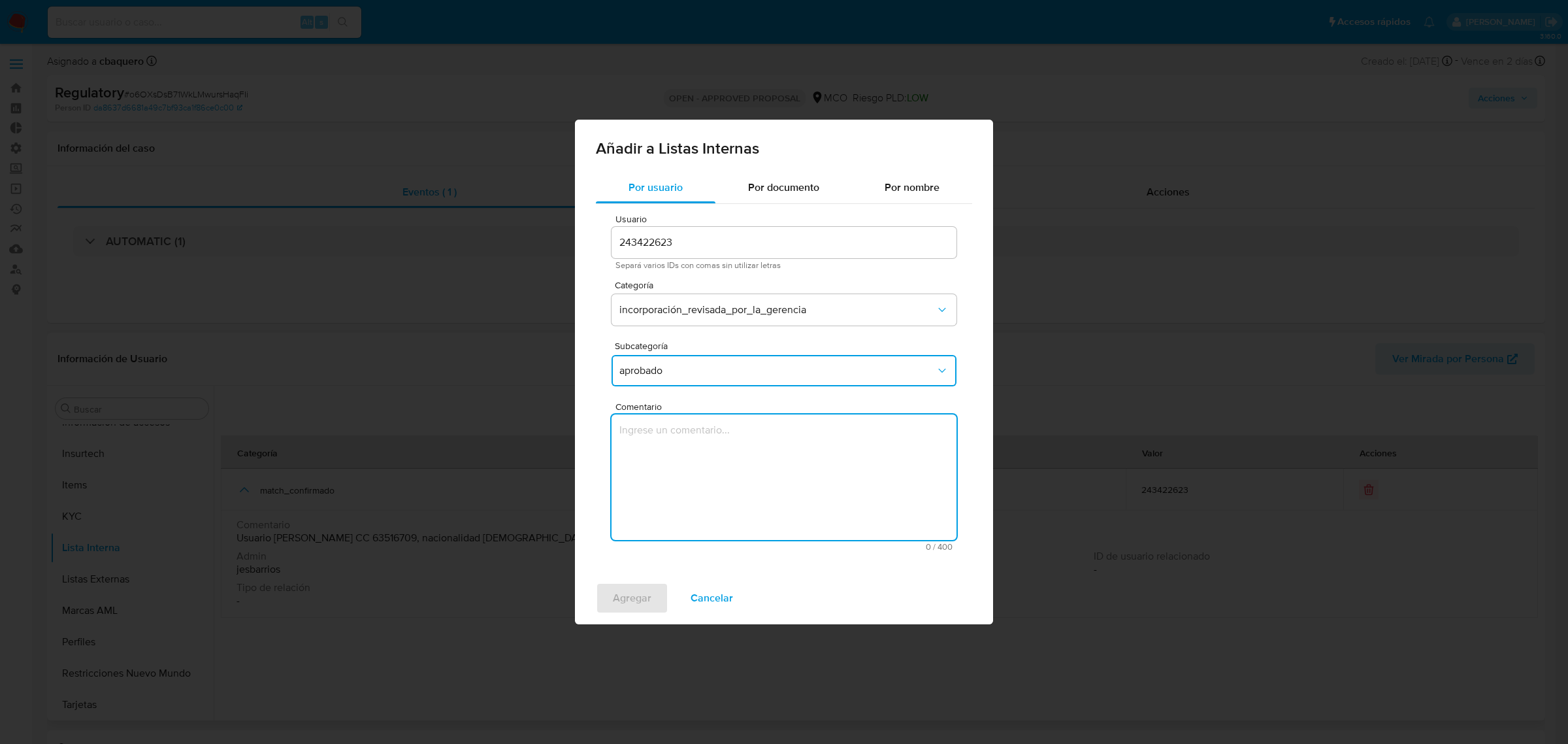
click at [677, 455] on textarea "Comentario" at bounding box center [784, 477] width 345 height 126
type textarea "Se aprueba vinculación de PEP al no encontrar evidencia de noticias negativas"
click at [641, 593] on span "Agregar" at bounding box center [632, 598] width 39 height 29
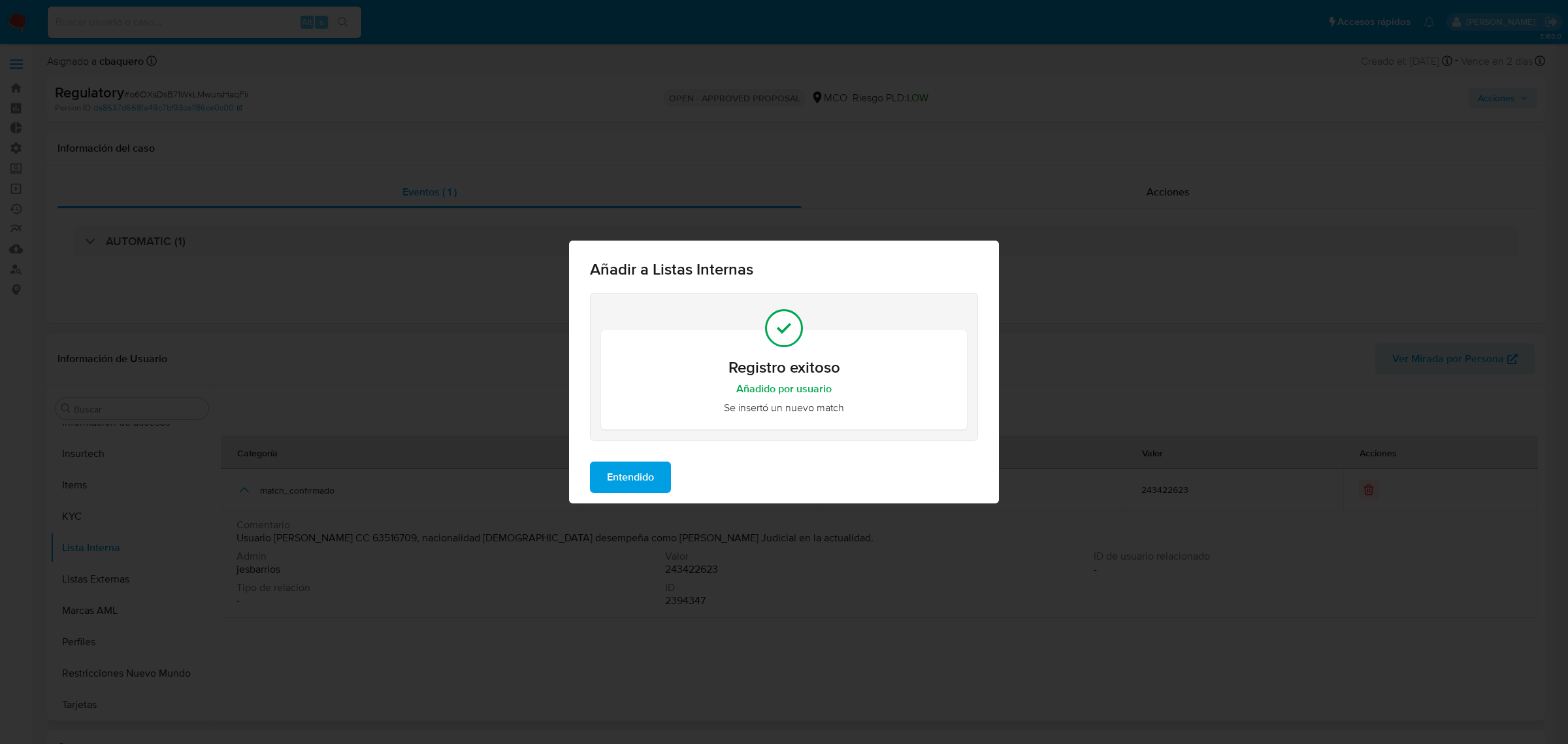
drag, startPoint x: 639, startPoint y: 478, endPoint x: 1068, endPoint y: 282, distance: 471.7
click at [639, 477] on span "Entendido" at bounding box center [630, 477] width 47 height 29
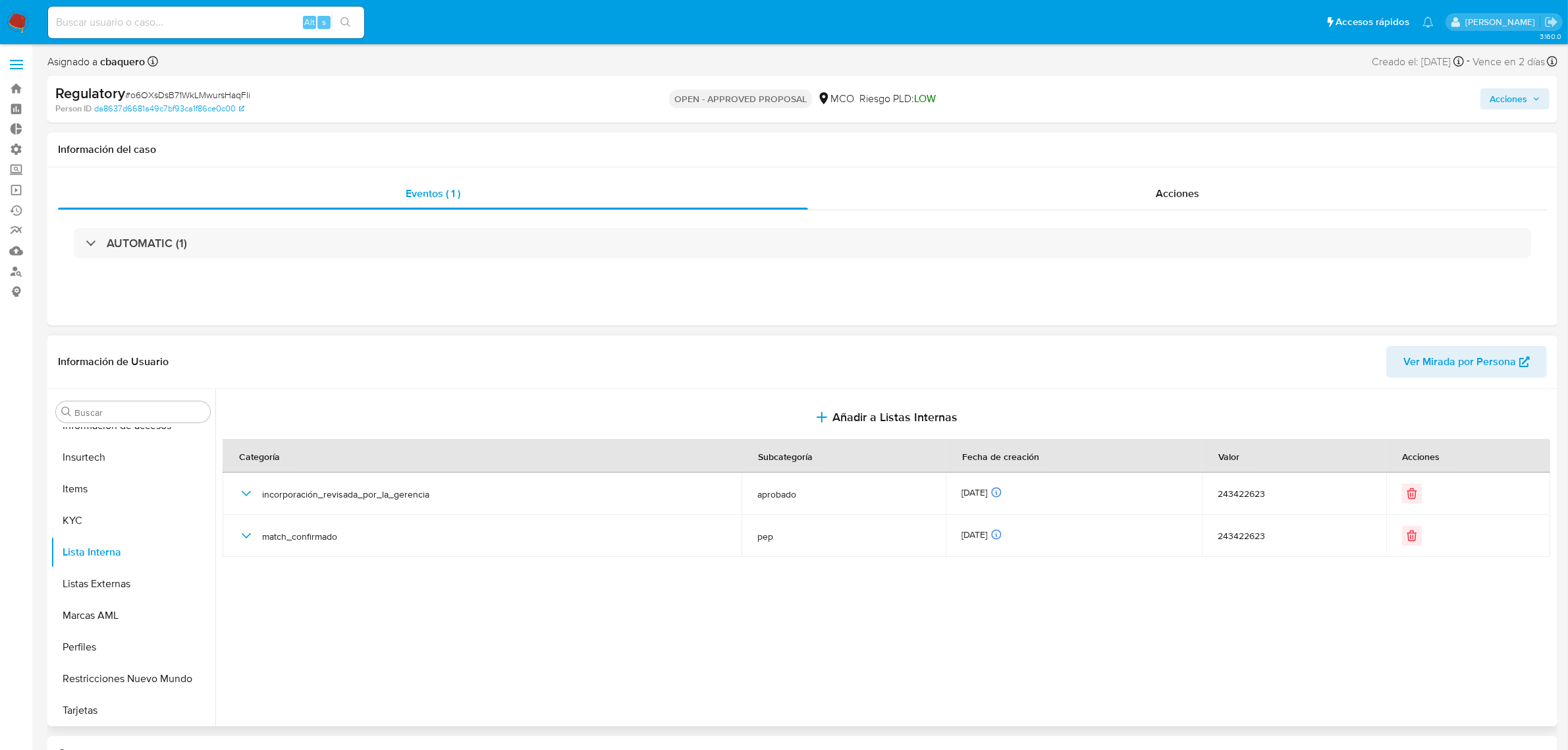
click at [1521, 79] on div "Regulatory # o6OXsDsB71WkLMwursHaqFIi Person ID da8637d6681a49c7bf93ca1f86ce0c0…" at bounding box center [802, 99] width 1510 height 47
click at [1522, 96] on span "Acciones" at bounding box center [1508, 99] width 38 height 21
click at [1179, 150] on div "Resolución del caso Alt r" at bounding box center [1157, 141] width 126 height 34
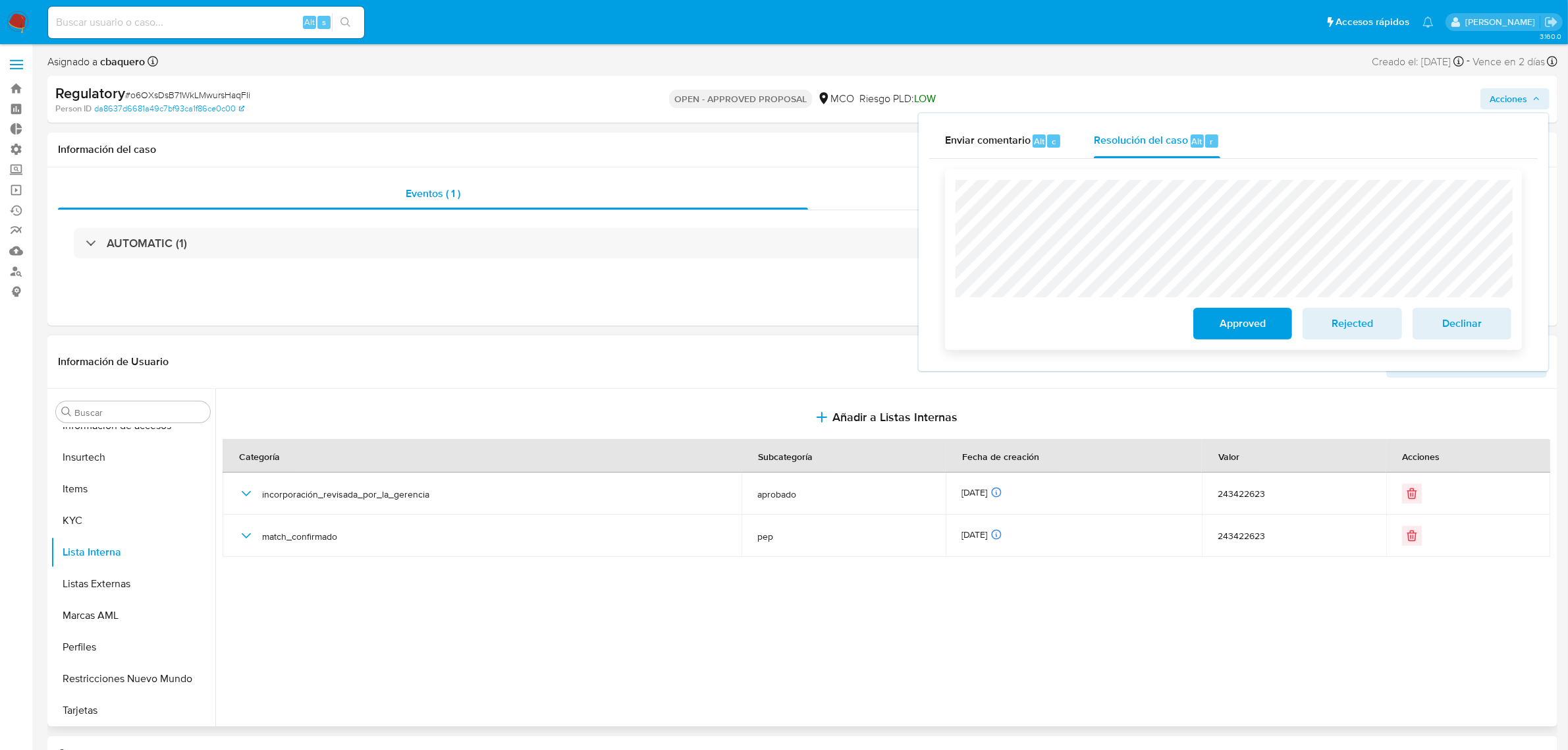
click at [1218, 330] on span "Approved" at bounding box center [1242, 323] width 64 height 29
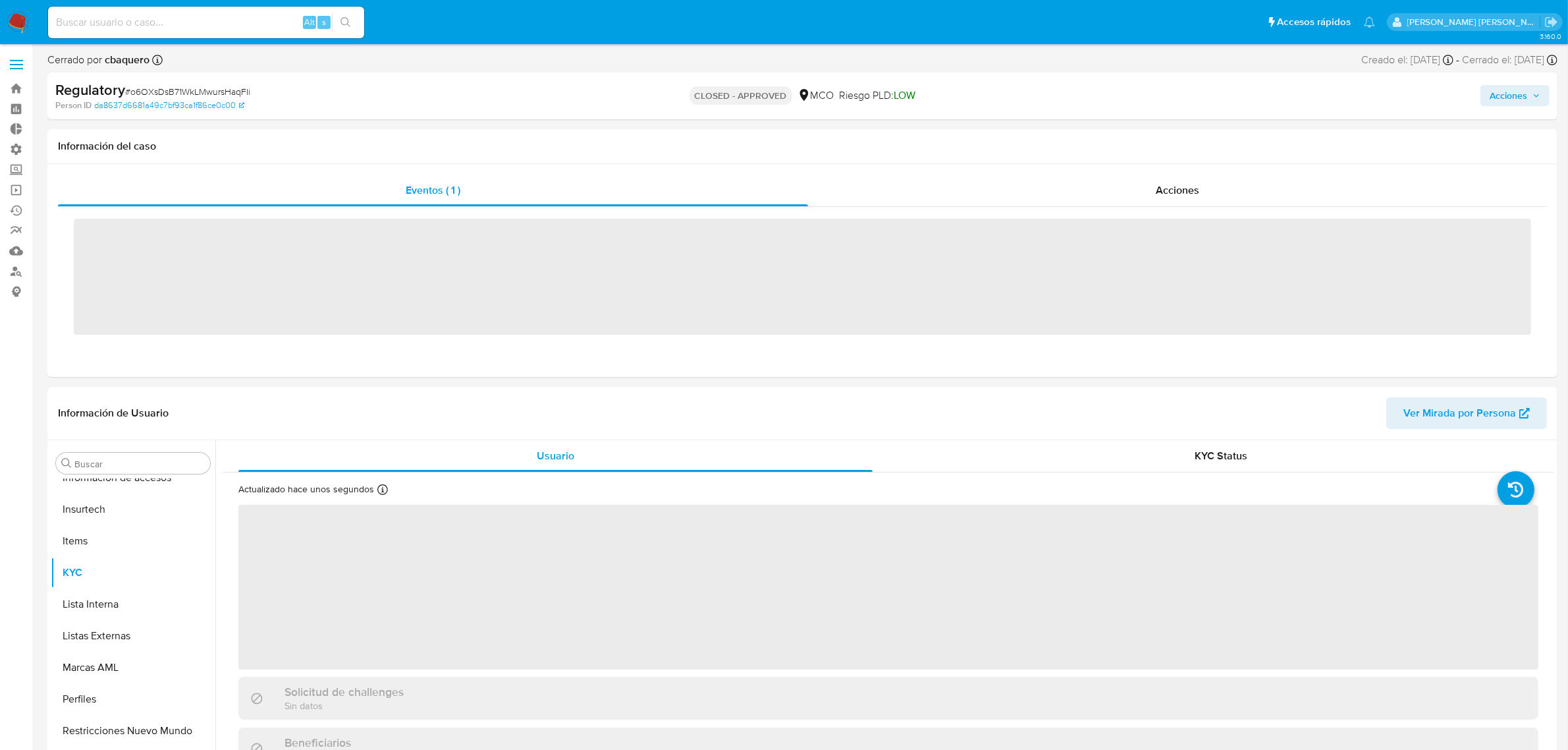
scroll to position [556, 0]
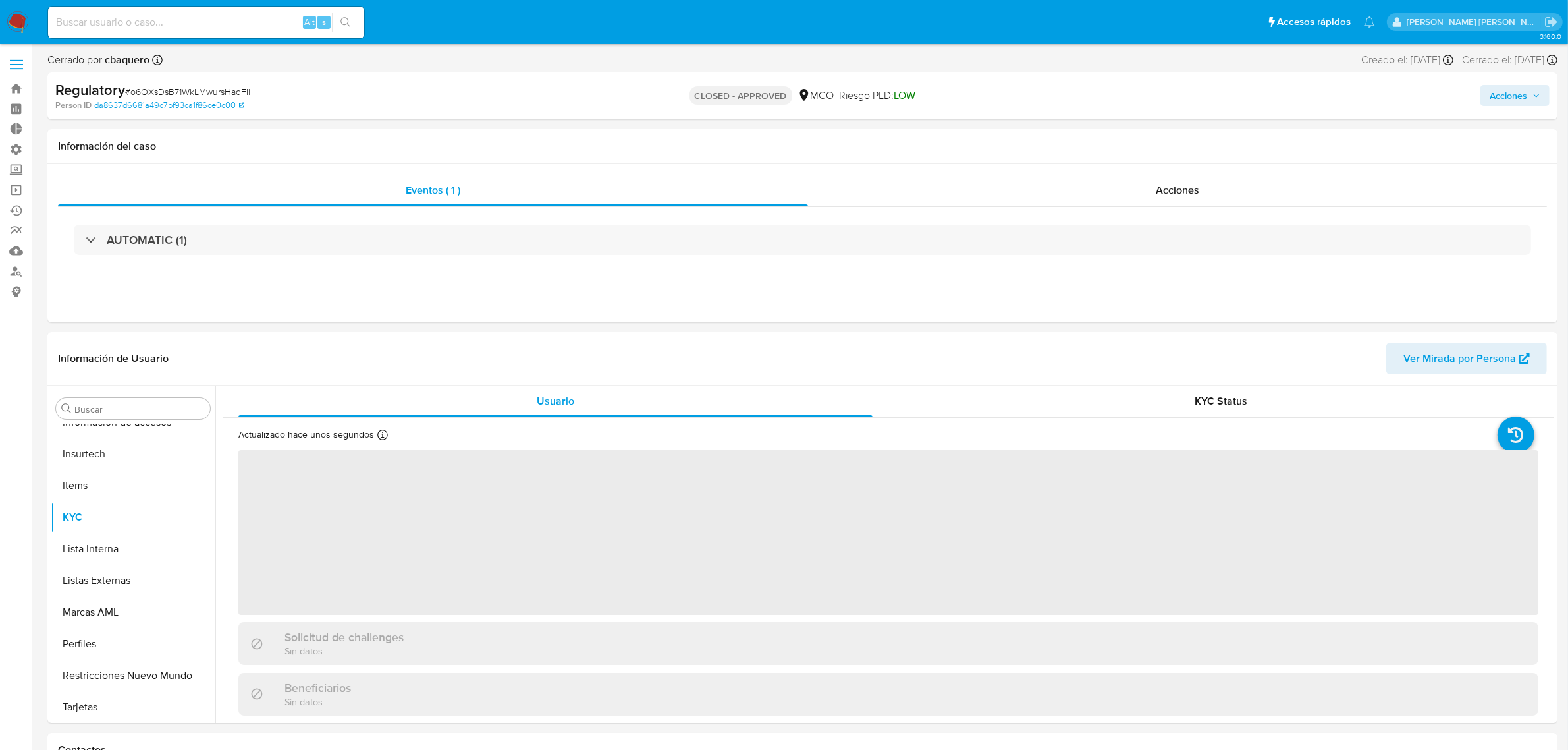
select select "10"
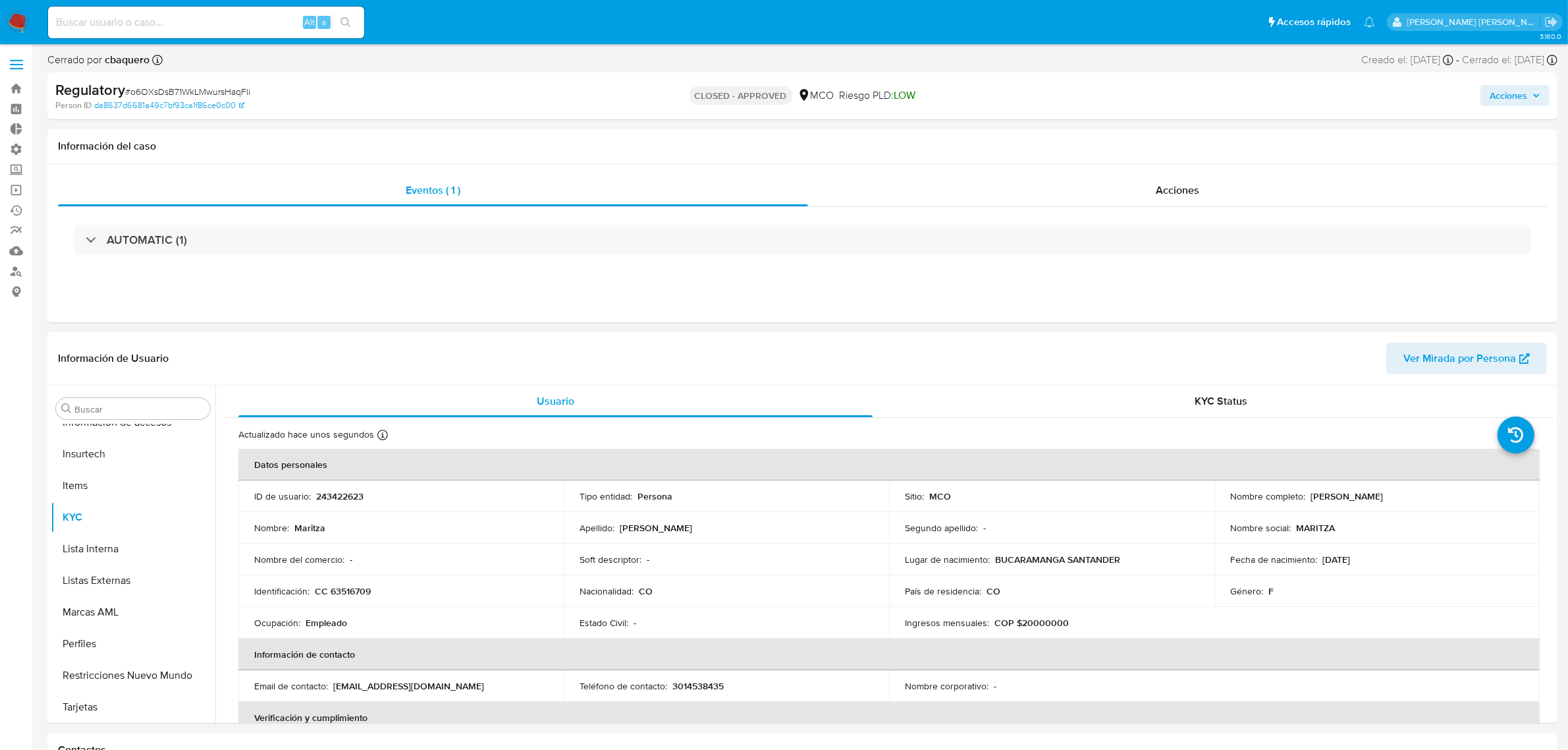
click at [23, 20] on img at bounding box center [18, 22] width 23 height 23
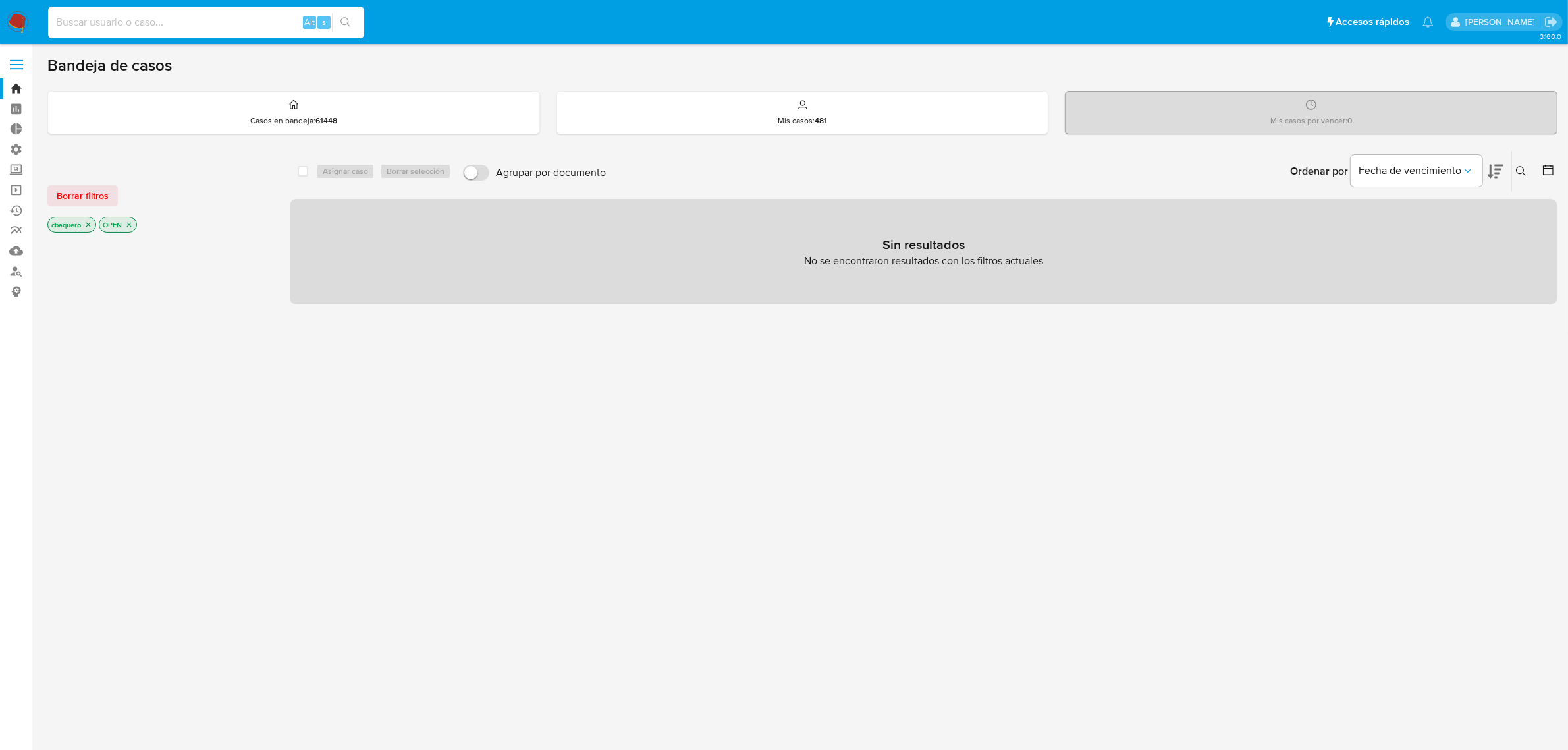
click at [164, 20] on input at bounding box center [206, 22] width 316 height 17
paste input "2377312513"
type input "2377312513"
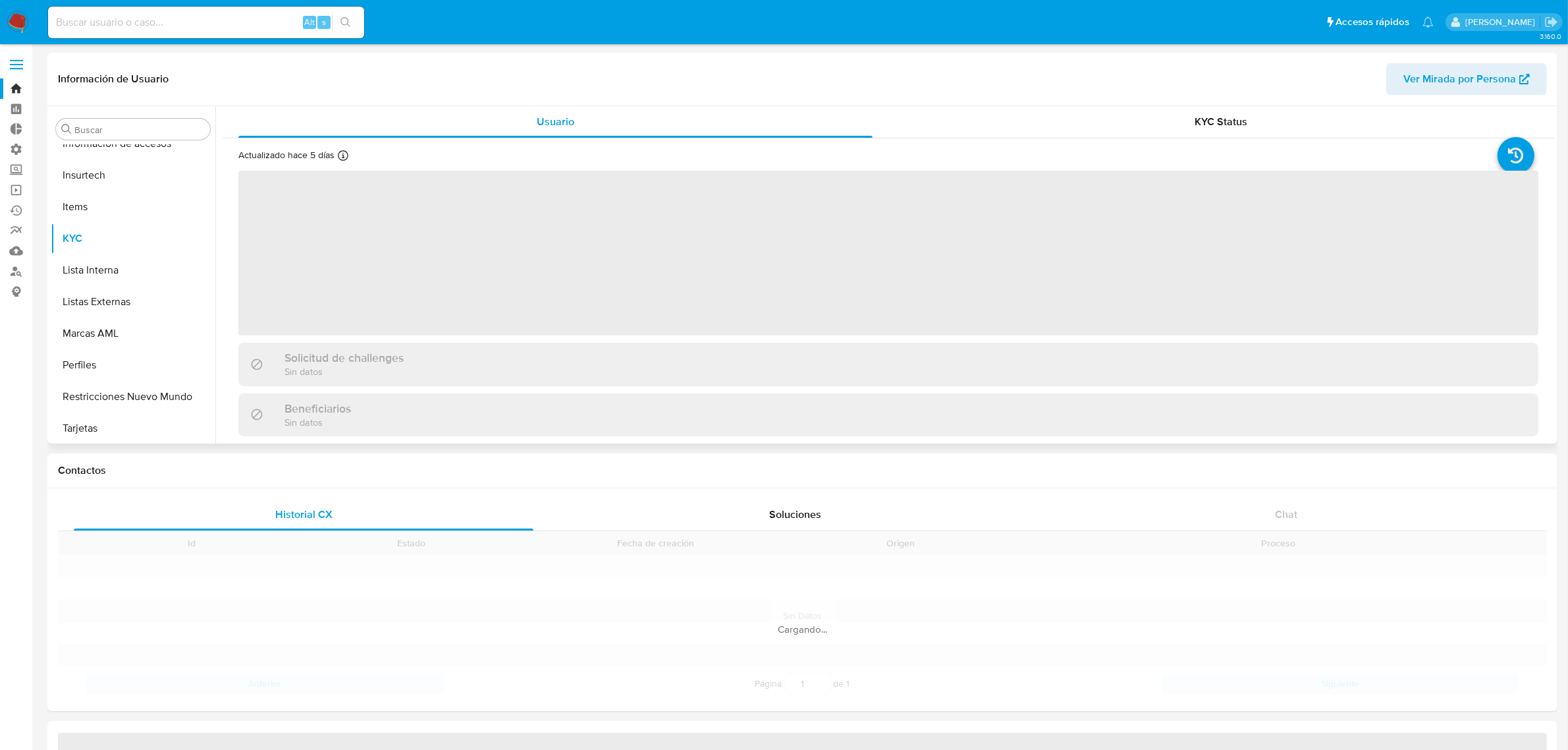
scroll to position [556, 0]
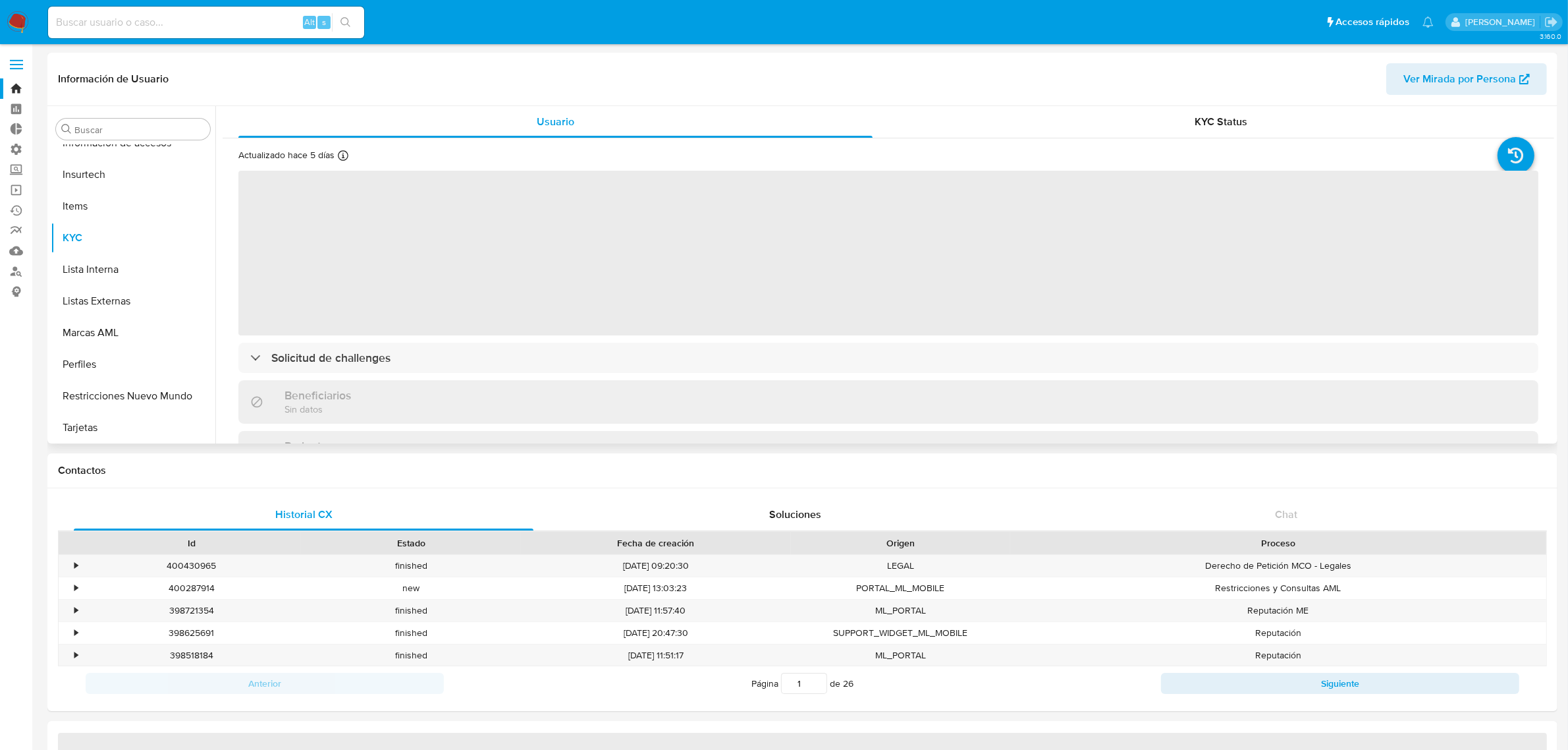
select select "10"
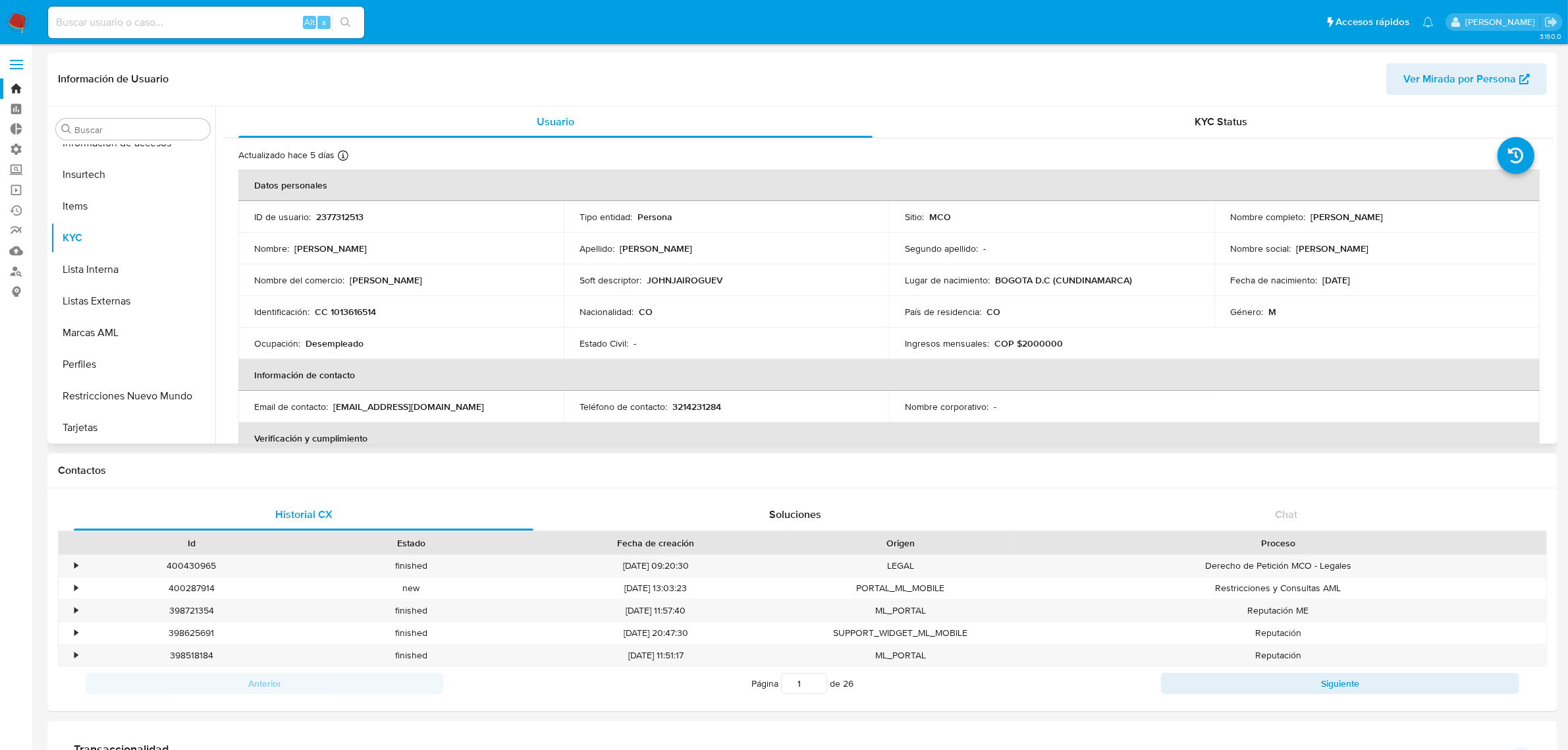
drag, startPoint x: 1429, startPoint y: 216, endPoint x: 1306, endPoint y: 218, distance: 123.0
click at [1306, 218] on div "Nombre completo : [PERSON_NAME]" at bounding box center [1376, 216] width 293 height 12
copy p "[PERSON_NAME]"
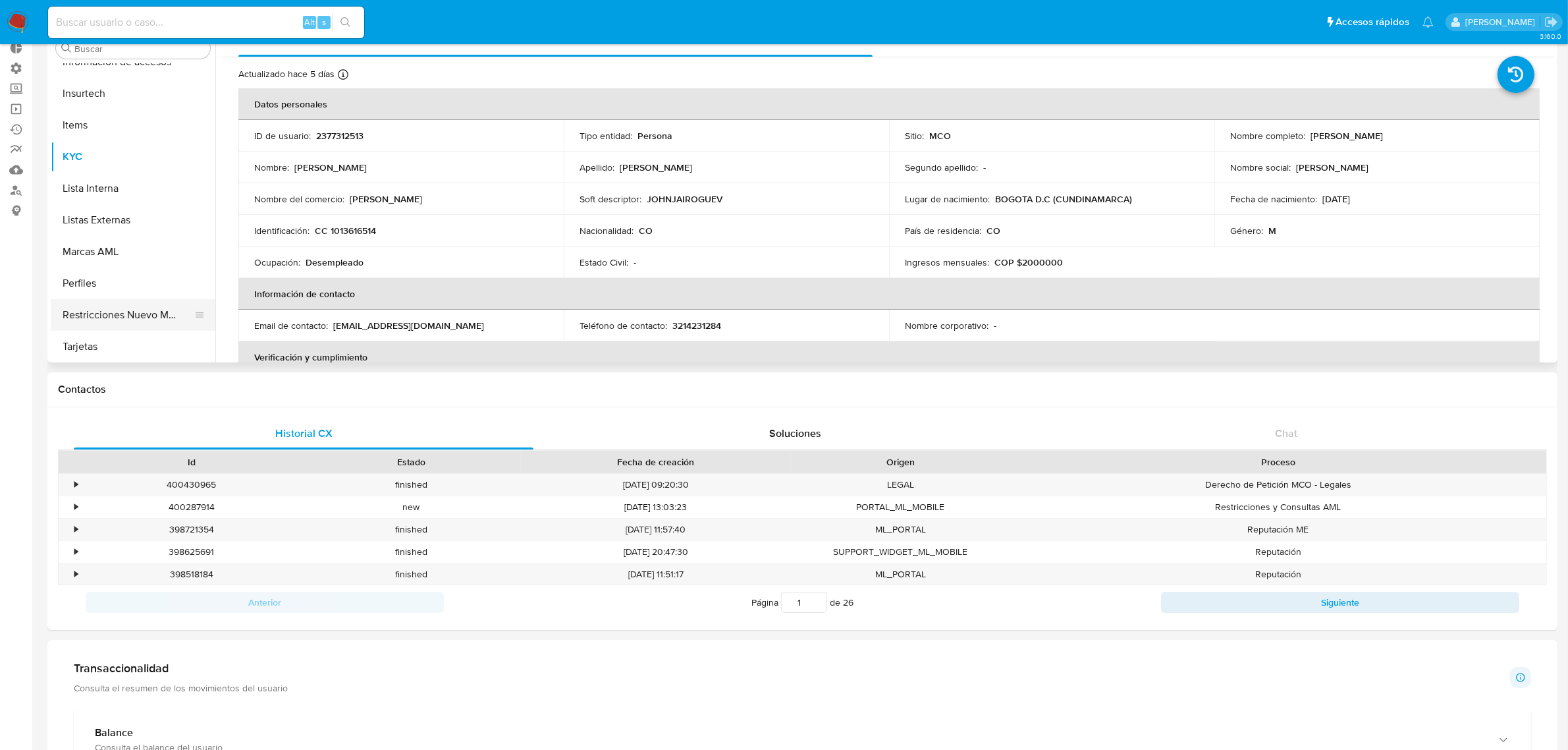
scroll to position [82, 0]
click at [97, 318] on button "Restricciones Nuevo Mundo" at bounding box center [127, 313] width 154 height 31
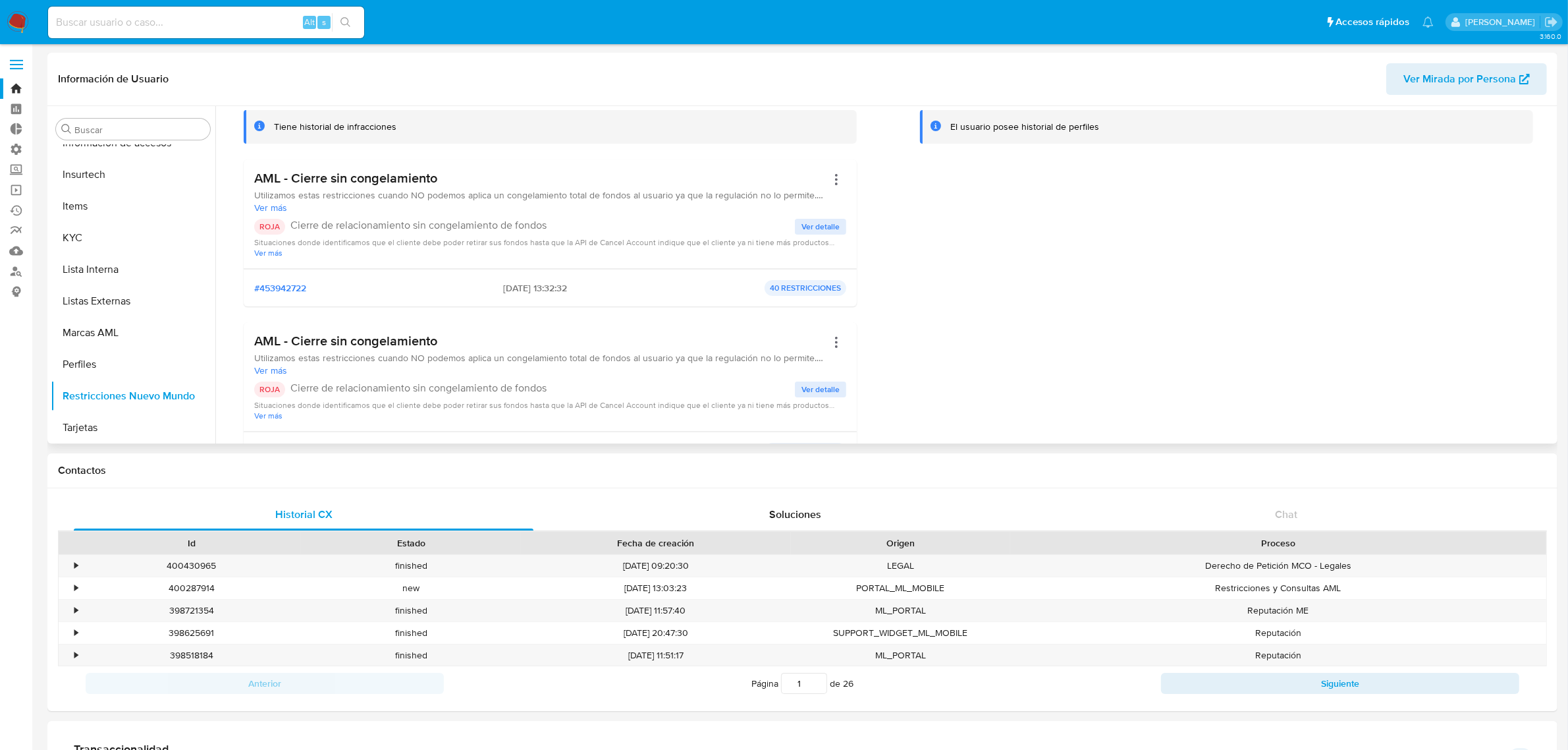
drag, startPoint x: 599, startPoint y: 289, endPoint x: 468, endPoint y: 285, distance: 131.1
click at [468, 285] on div "#453942722 [DATE] 13:32:32 40 RESTRICCIONES" at bounding box center [550, 287] width 592 height 16
